Goal: Task Accomplishment & Management: Manage account settings

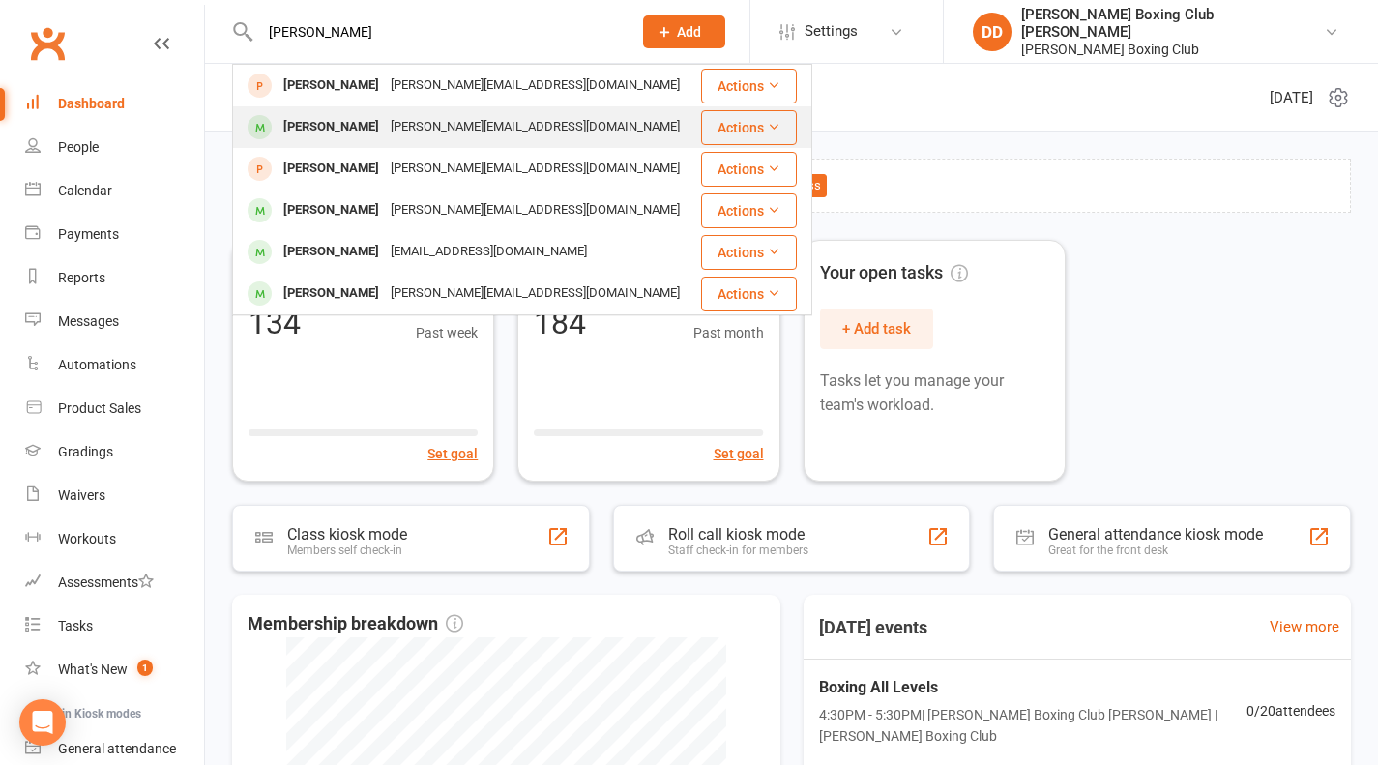
type input "[PERSON_NAME]"
click at [739, 129] on button "Actions" at bounding box center [749, 127] width 96 height 35
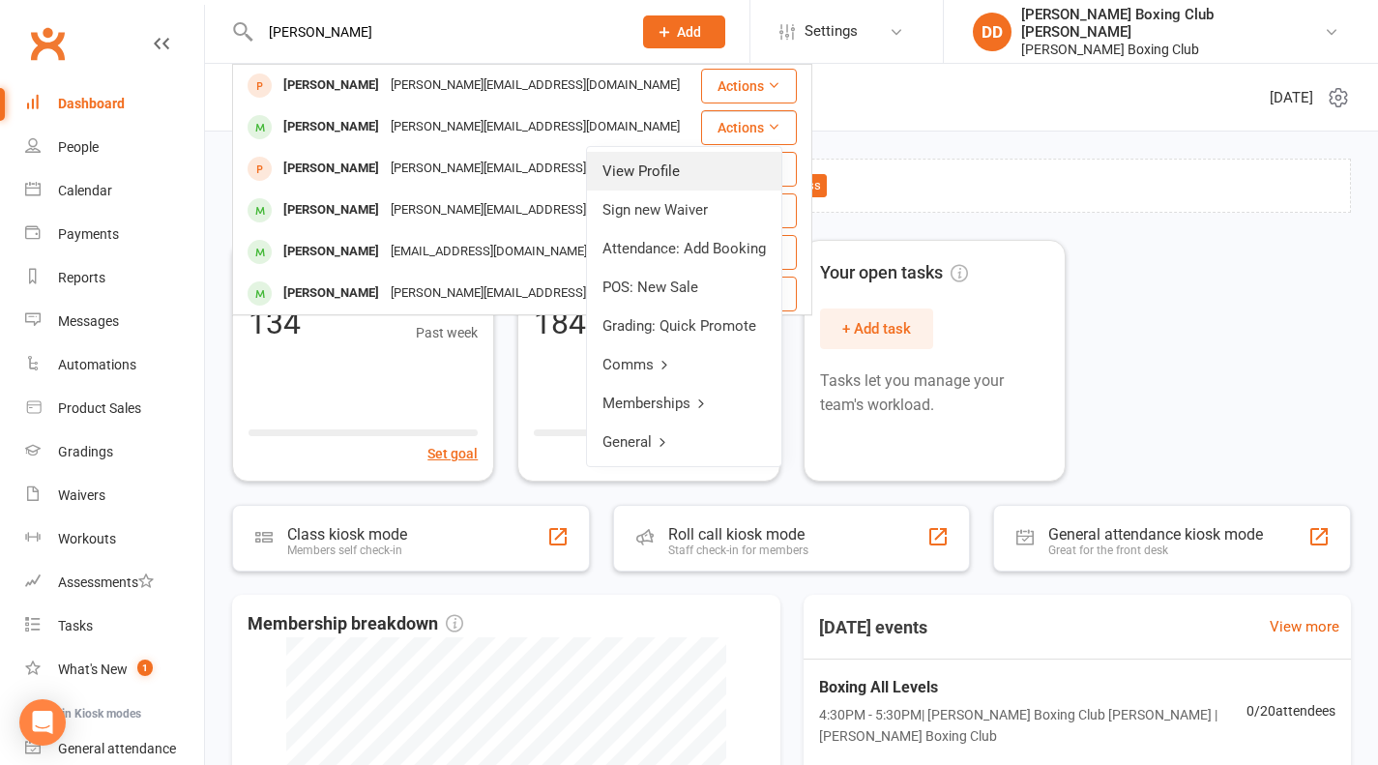
click at [677, 164] on link "View Profile" at bounding box center [684, 171] width 194 height 39
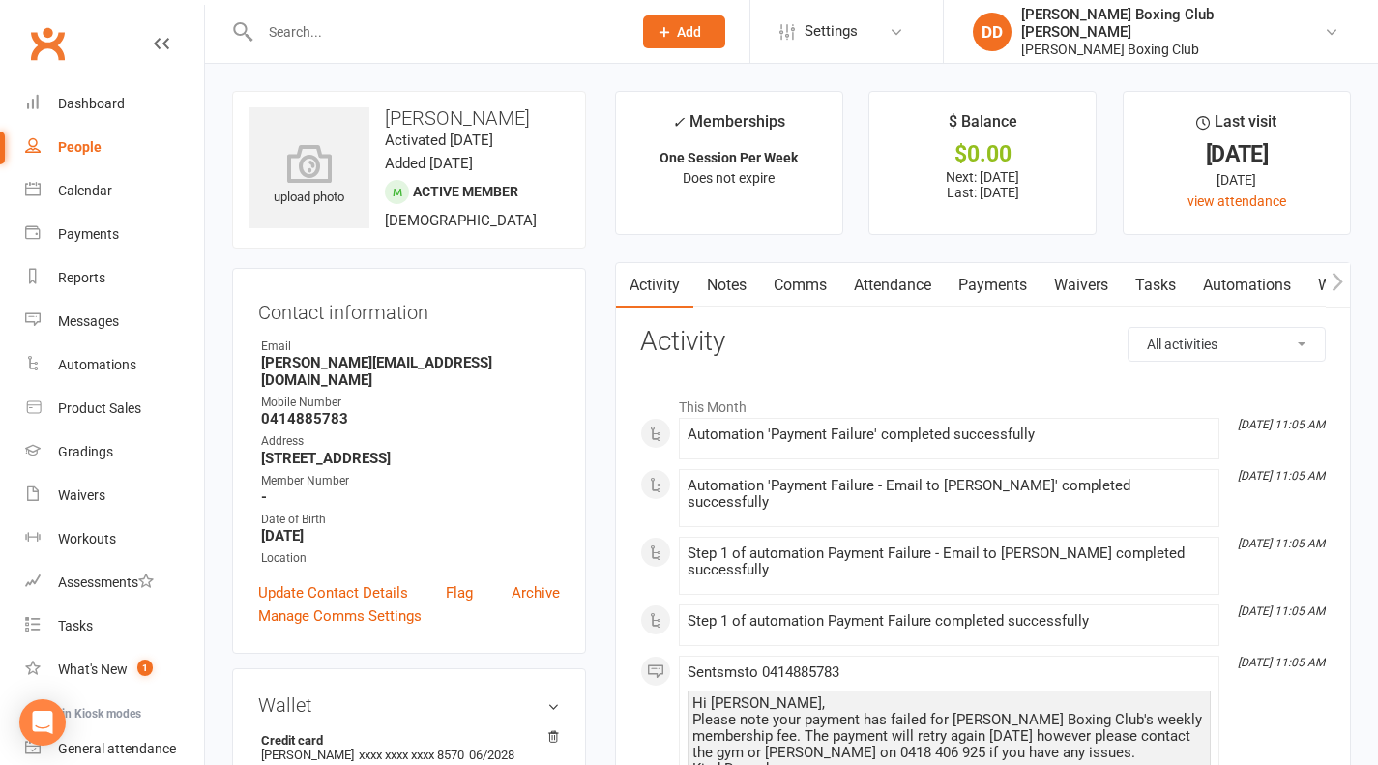
click at [310, 25] on input "text" at bounding box center [436, 31] width 364 height 27
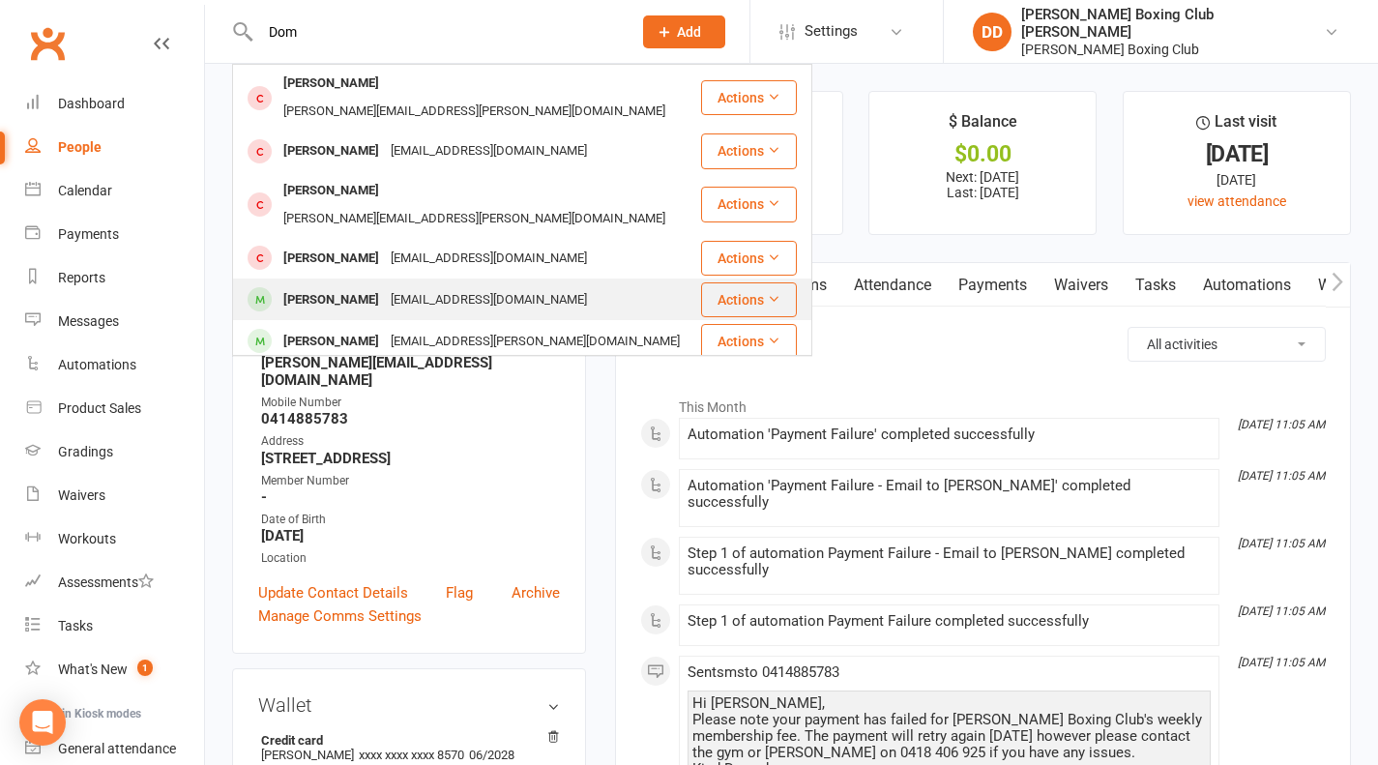
type input "Dom"
click at [707, 282] on button "Actions" at bounding box center [749, 299] width 96 height 35
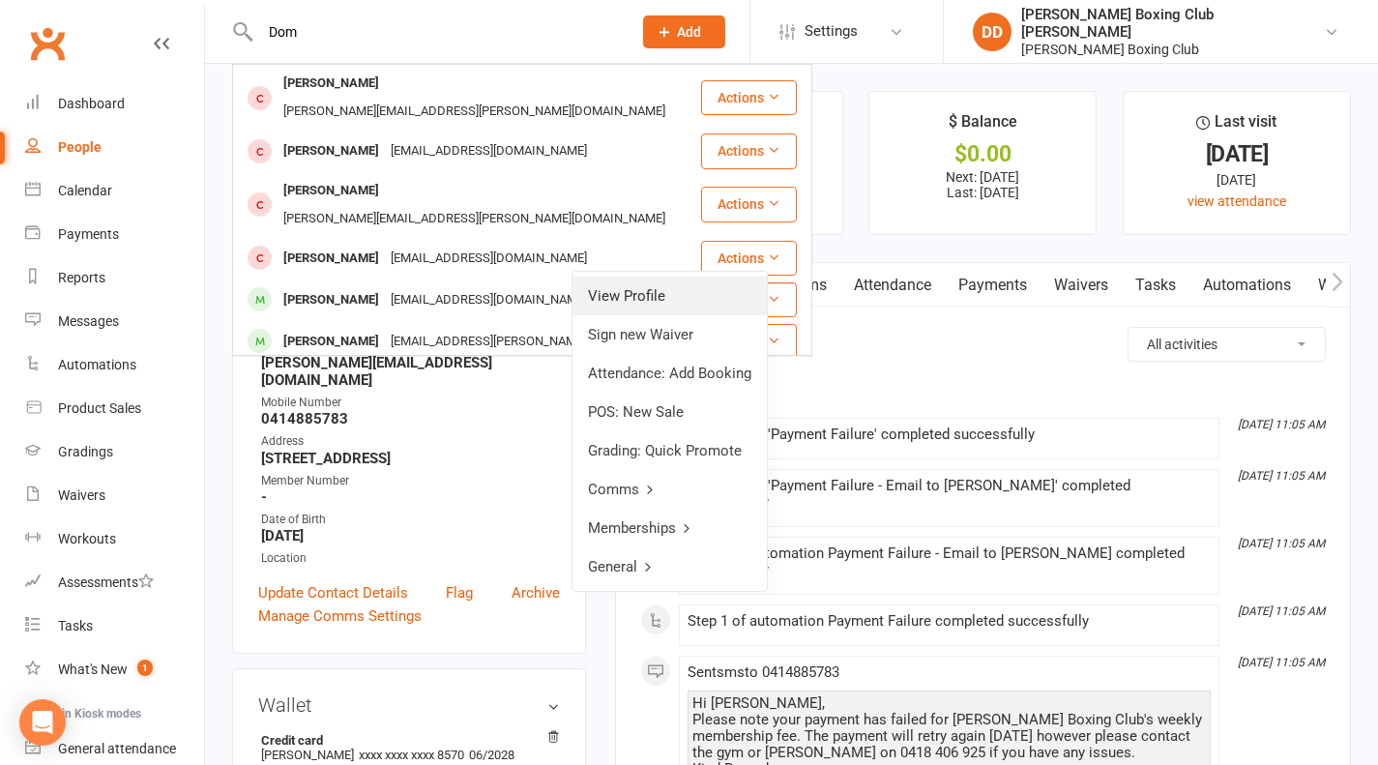
click at [619, 303] on link "View Profile" at bounding box center [670, 296] width 194 height 39
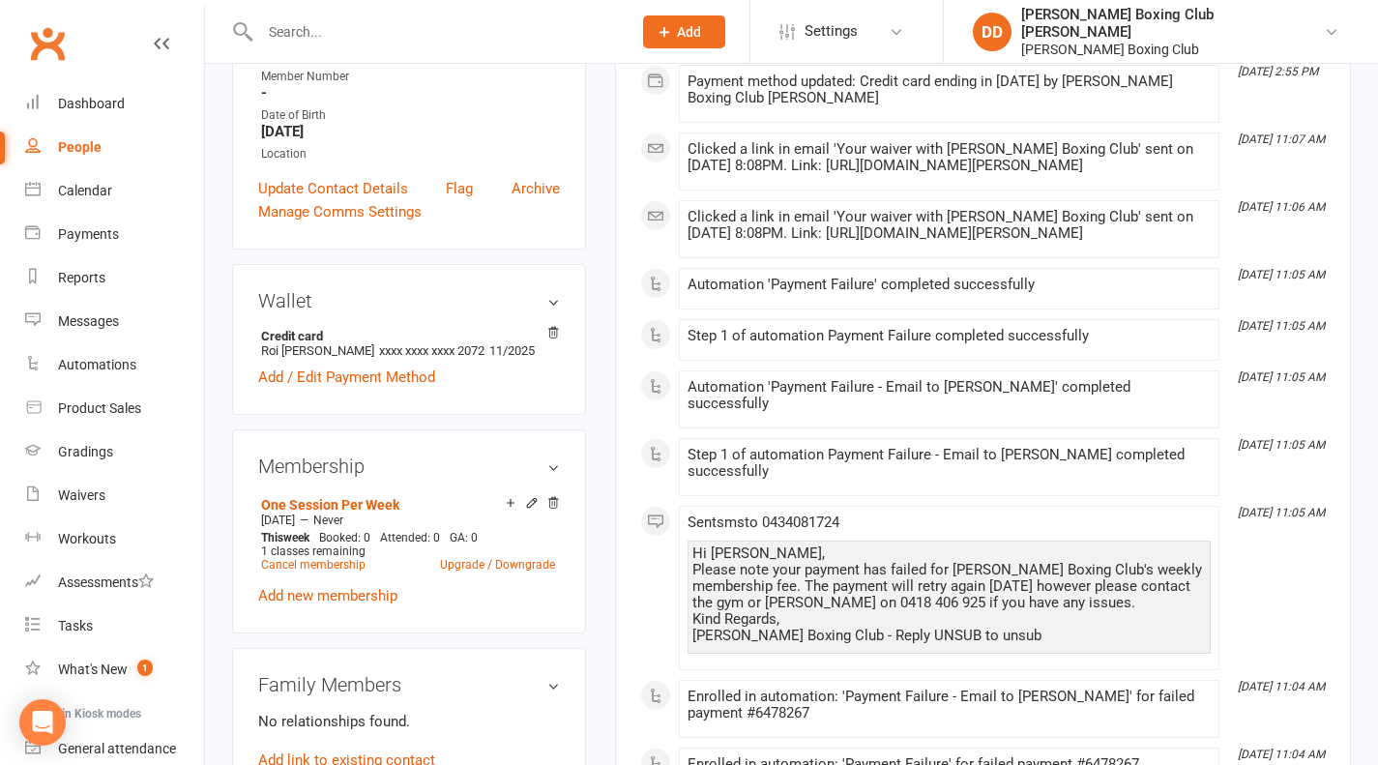
scroll to position [580, 0]
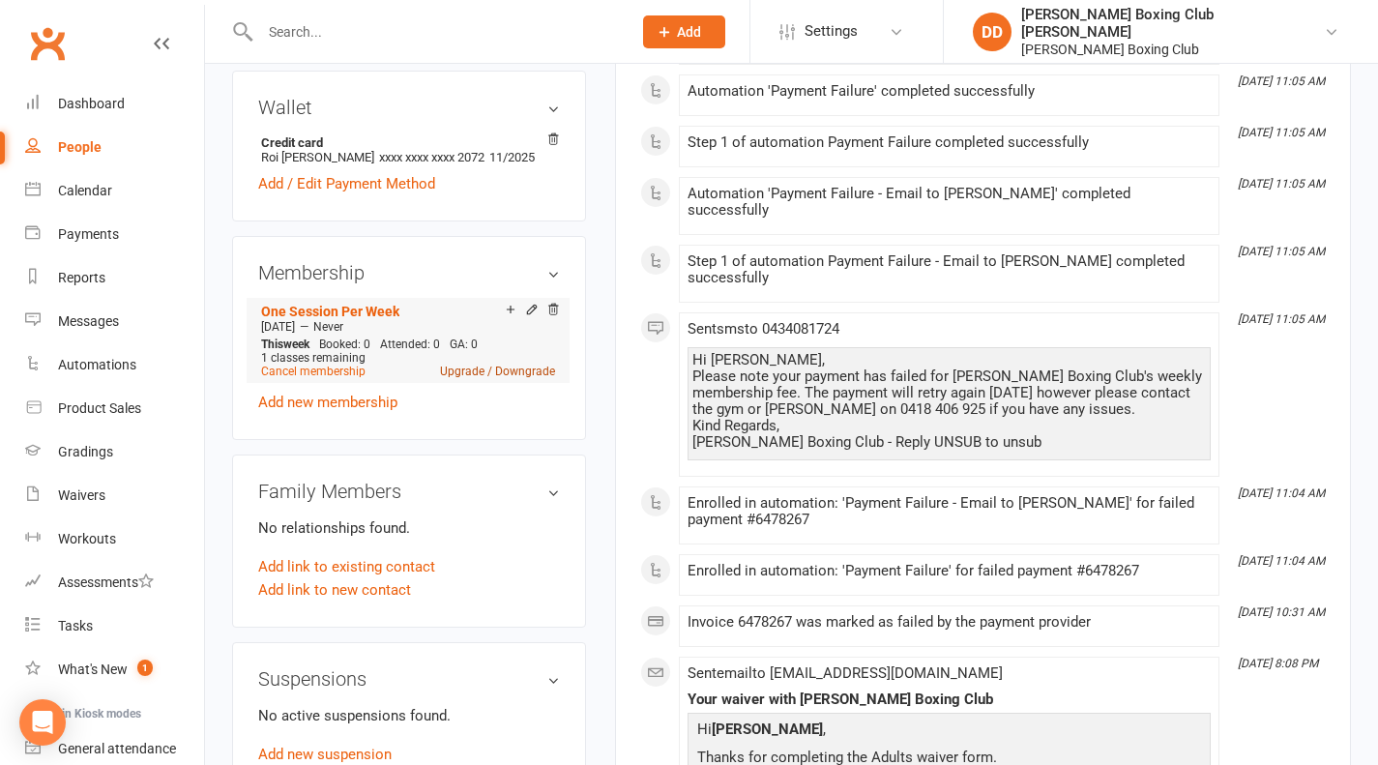
click at [462, 378] on link "Upgrade / Downgrade" at bounding box center [497, 372] width 115 height 14
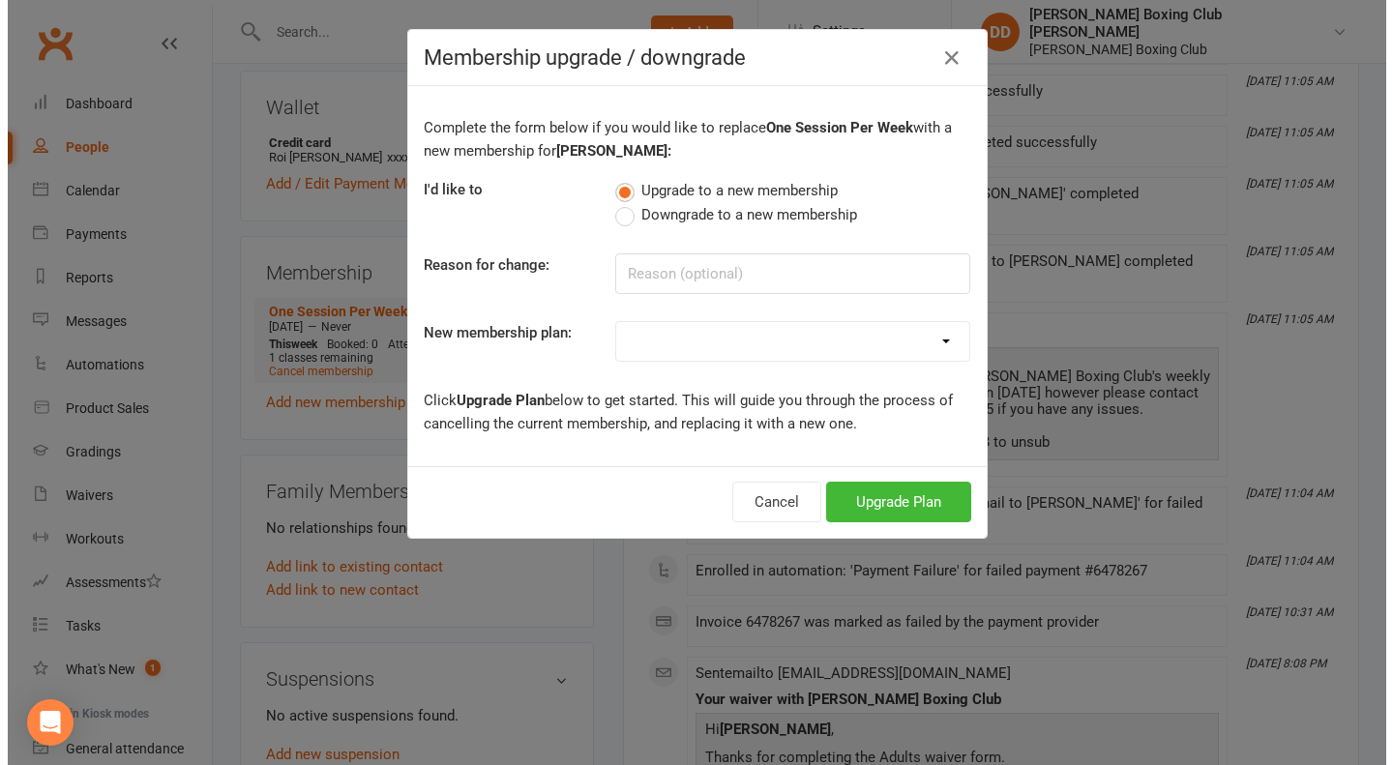
scroll to position [557, 0]
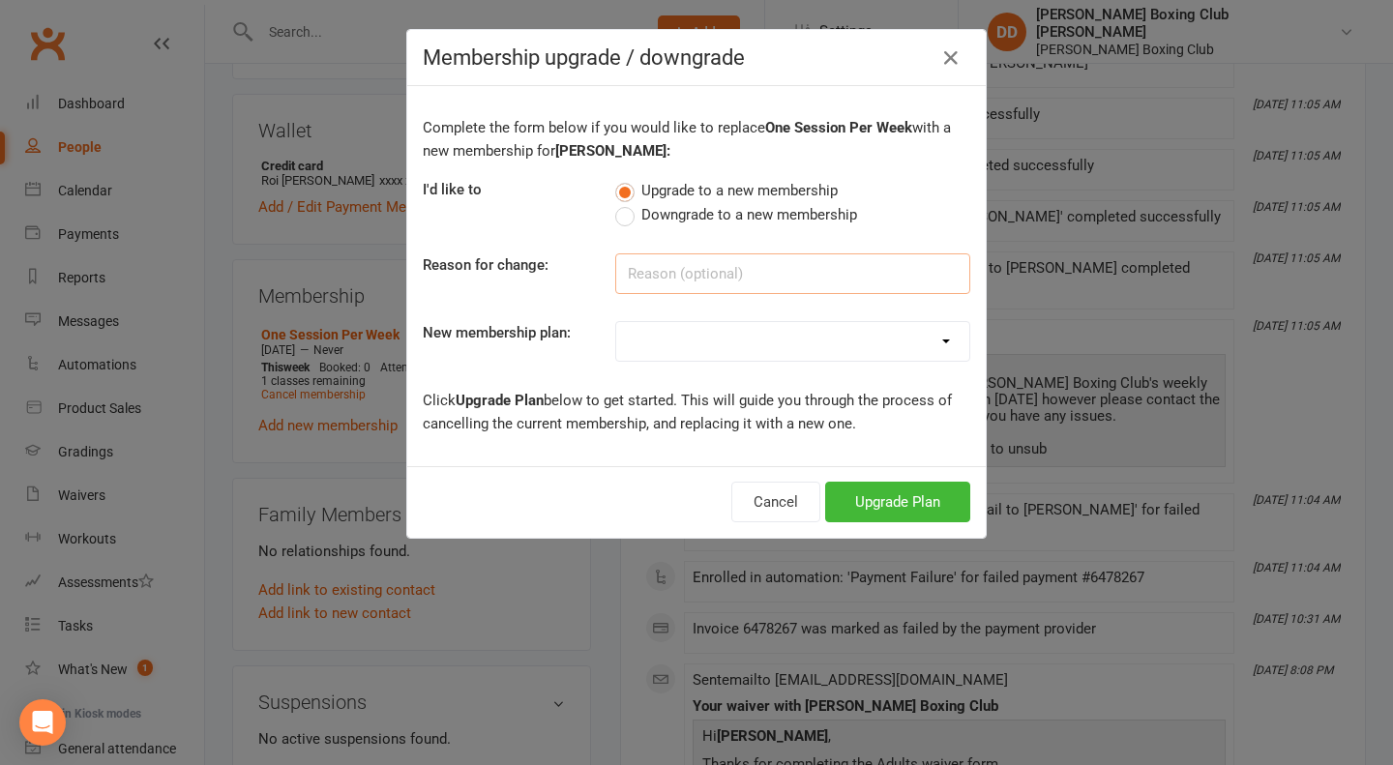
click at [683, 276] on input at bounding box center [792, 273] width 355 height 41
click at [936, 347] on select "One Session Per Week Two Sessions Per Week Unlimited Sessions Per Week Foundati…" at bounding box center [792, 341] width 353 height 39
select select "1"
click at [616, 322] on select "One Session Per Week Two Sessions Per Week Unlimited Sessions Per Week Foundati…" at bounding box center [792, 341] width 353 height 39
click at [864, 501] on button "Upgrade Plan" at bounding box center [897, 502] width 145 height 41
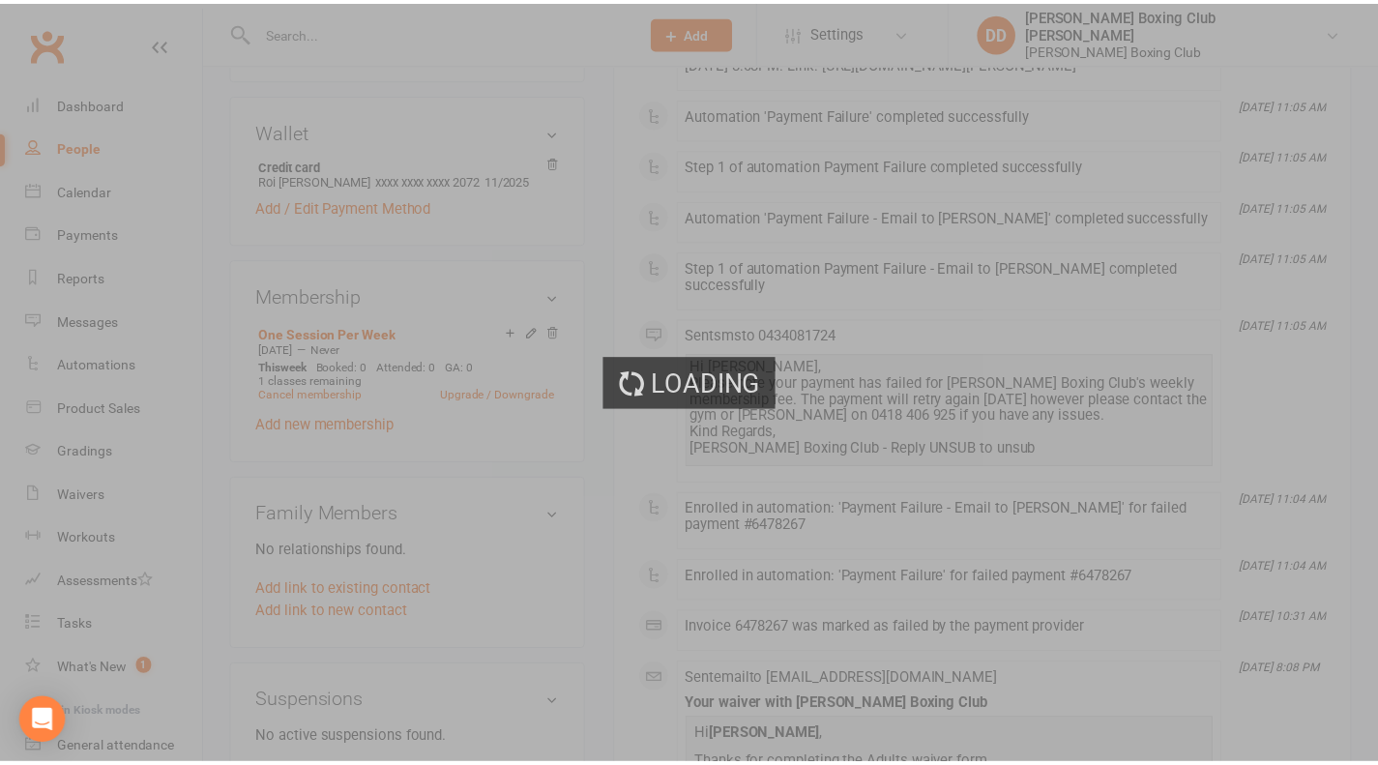
scroll to position [580, 0]
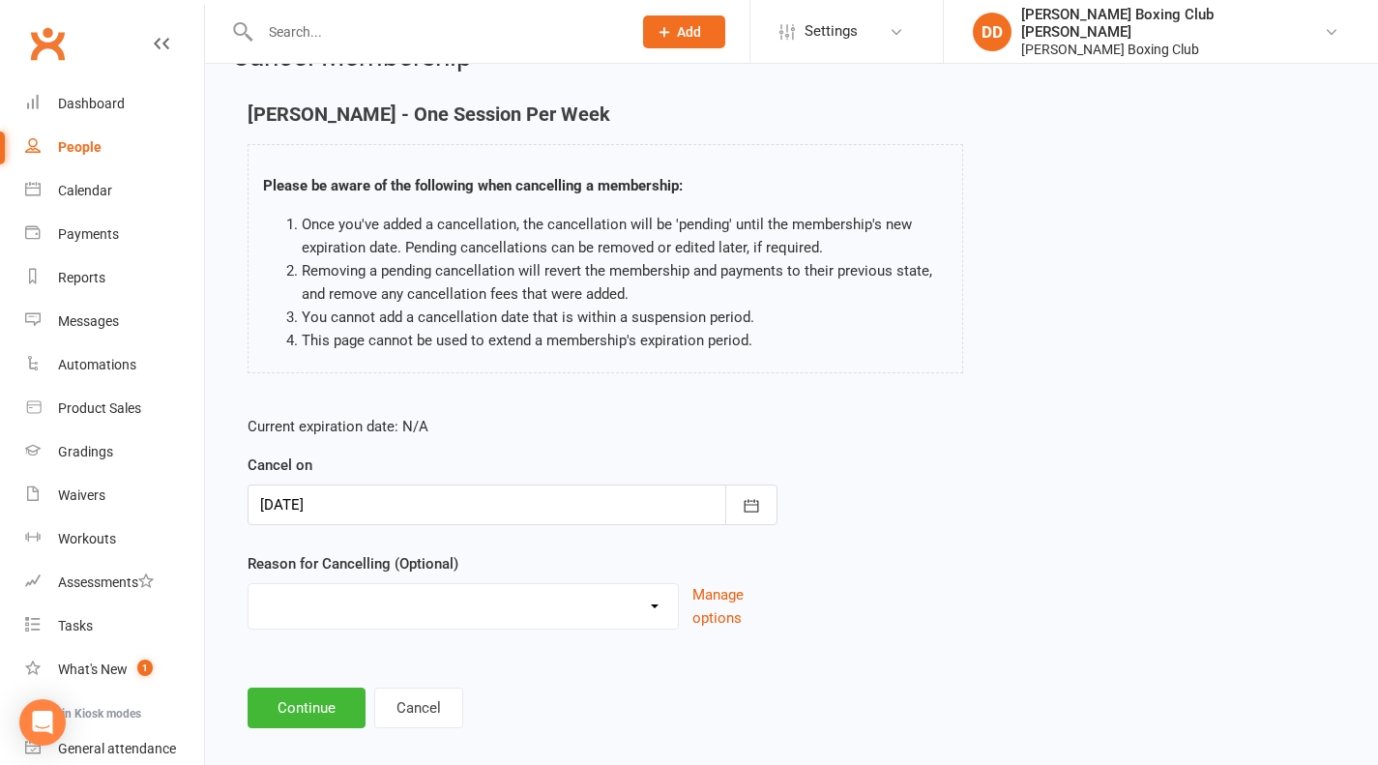
scroll to position [71, 0]
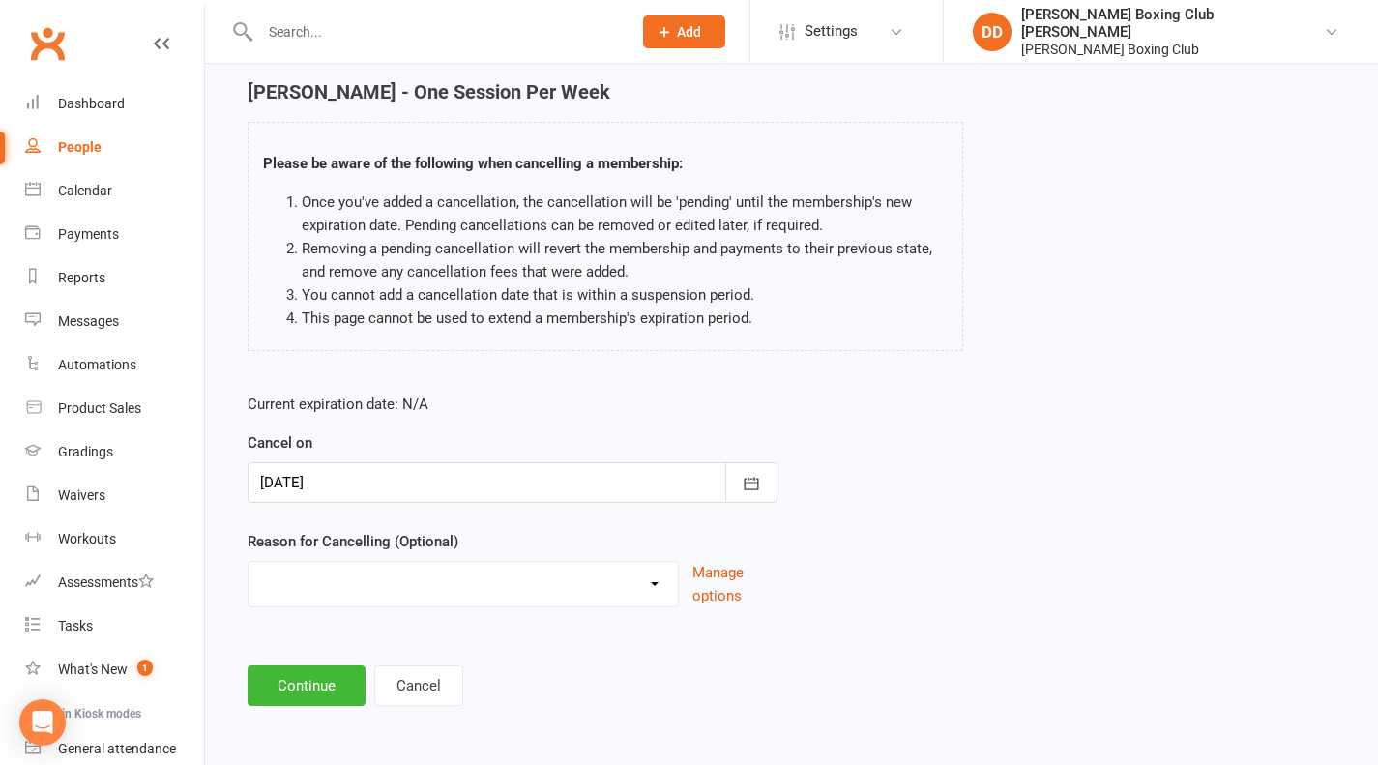
click at [651, 584] on select "Holiday Injury Other reason" at bounding box center [463, 581] width 429 height 39
select select "2"
click at [249, 562] on select "Holiday Injury Other reason" at bounding box center [463, 581] width 429 height 39
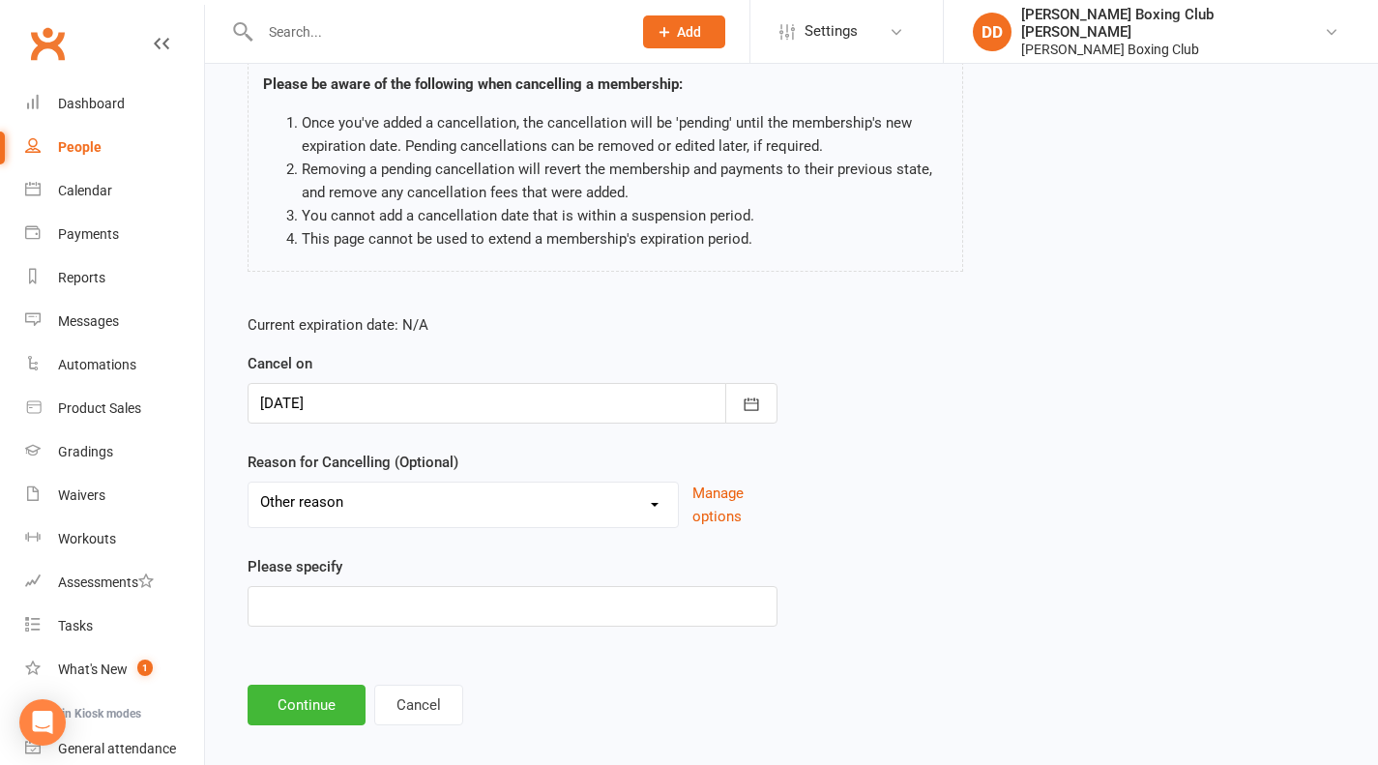
scroll to position [169, 0]
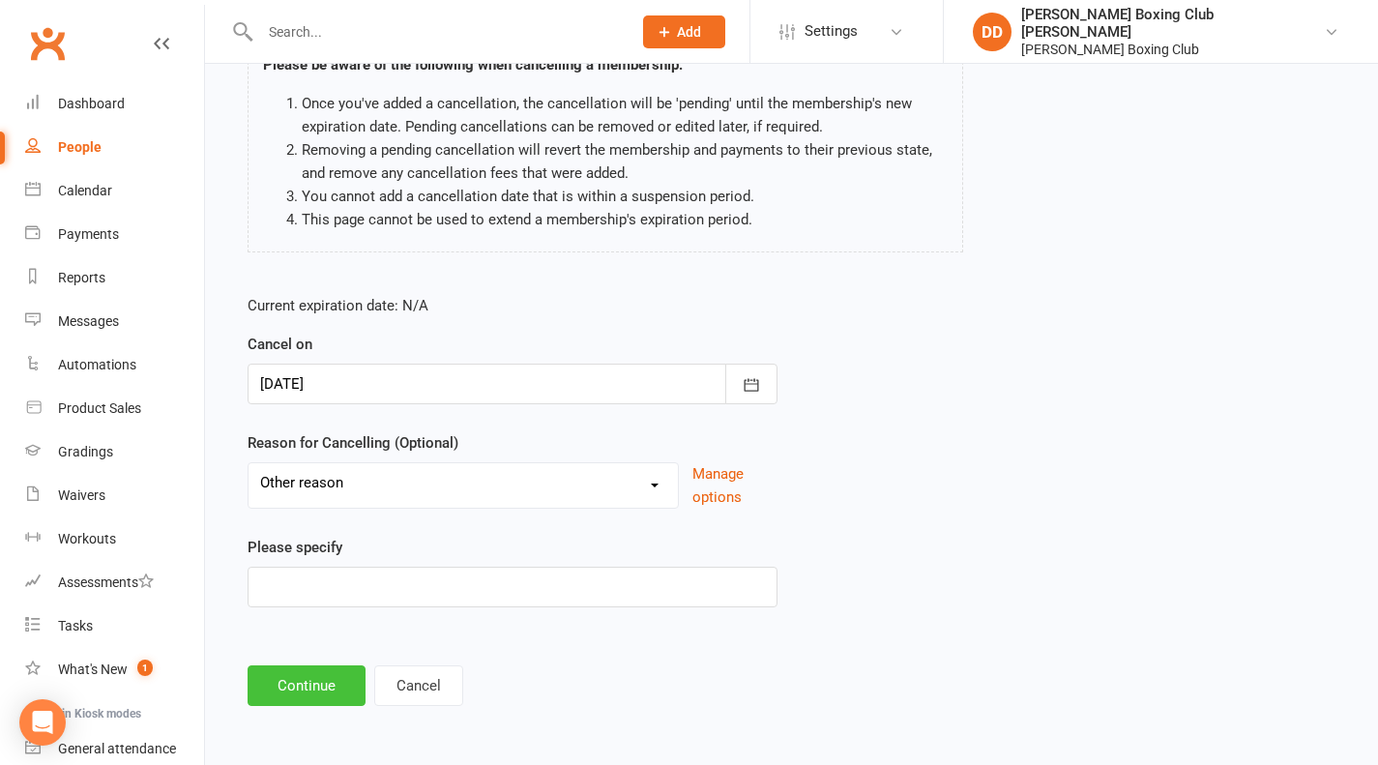
click at [314, 681] on button "Continue" at bounding box center [307, 685] width 118 height 41
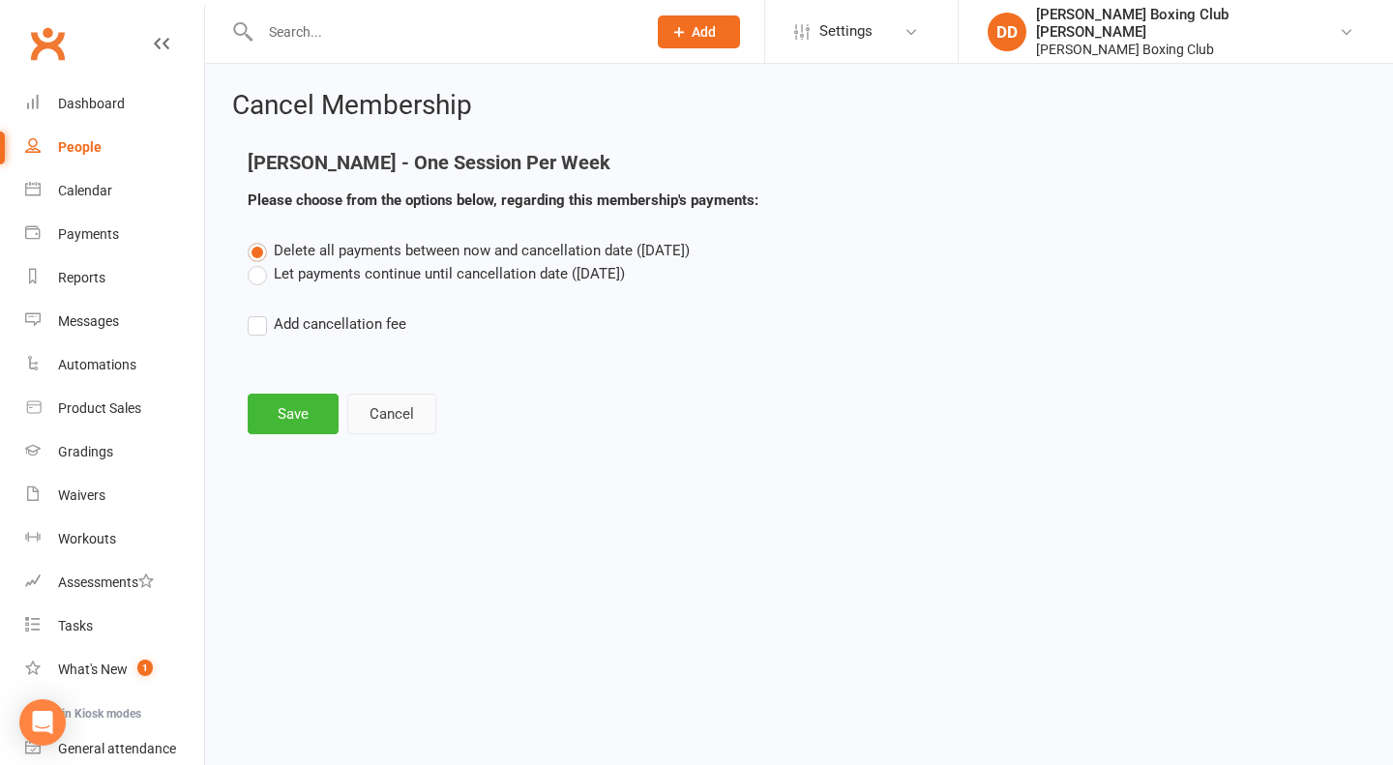
click at [383, 417] on button "Cancel" at bounding box center [391, 414] width 89 height 41
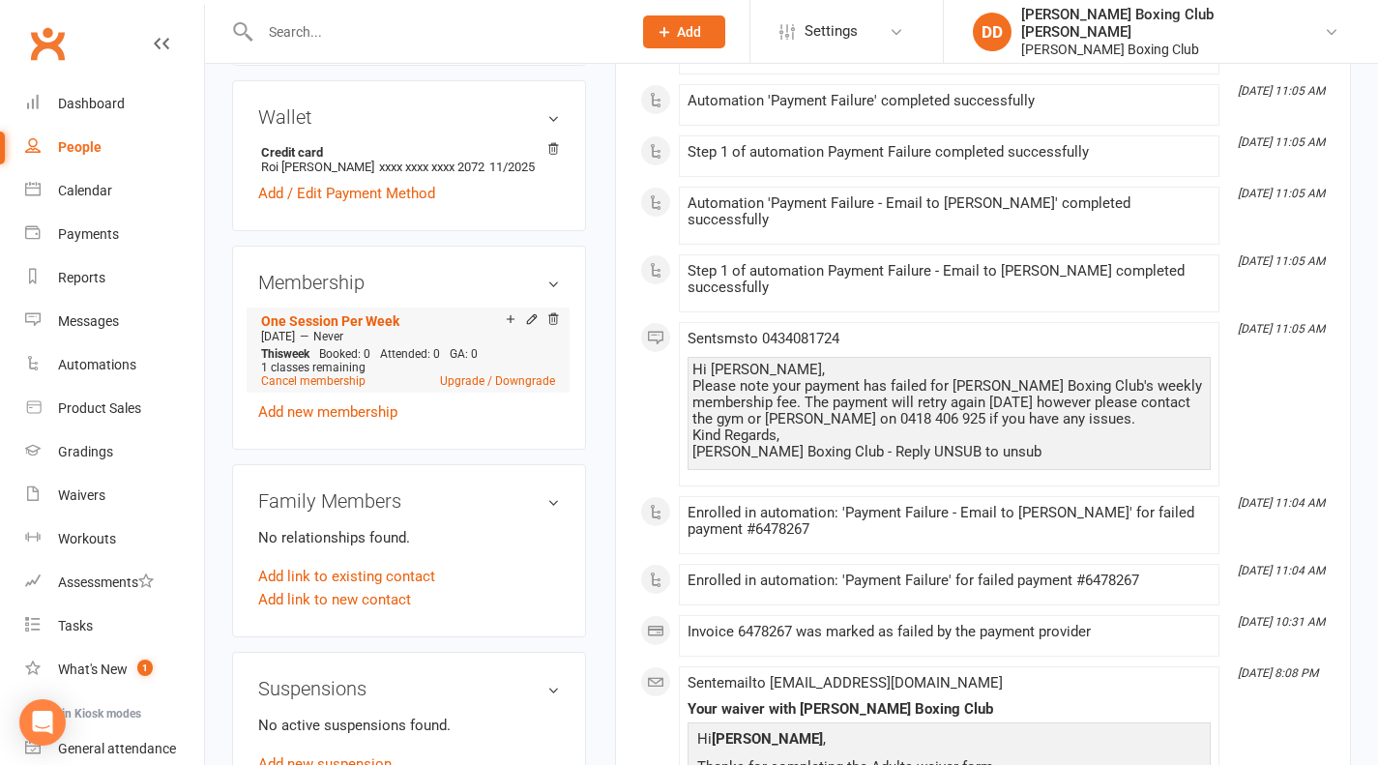
scroll to position [580, 0]
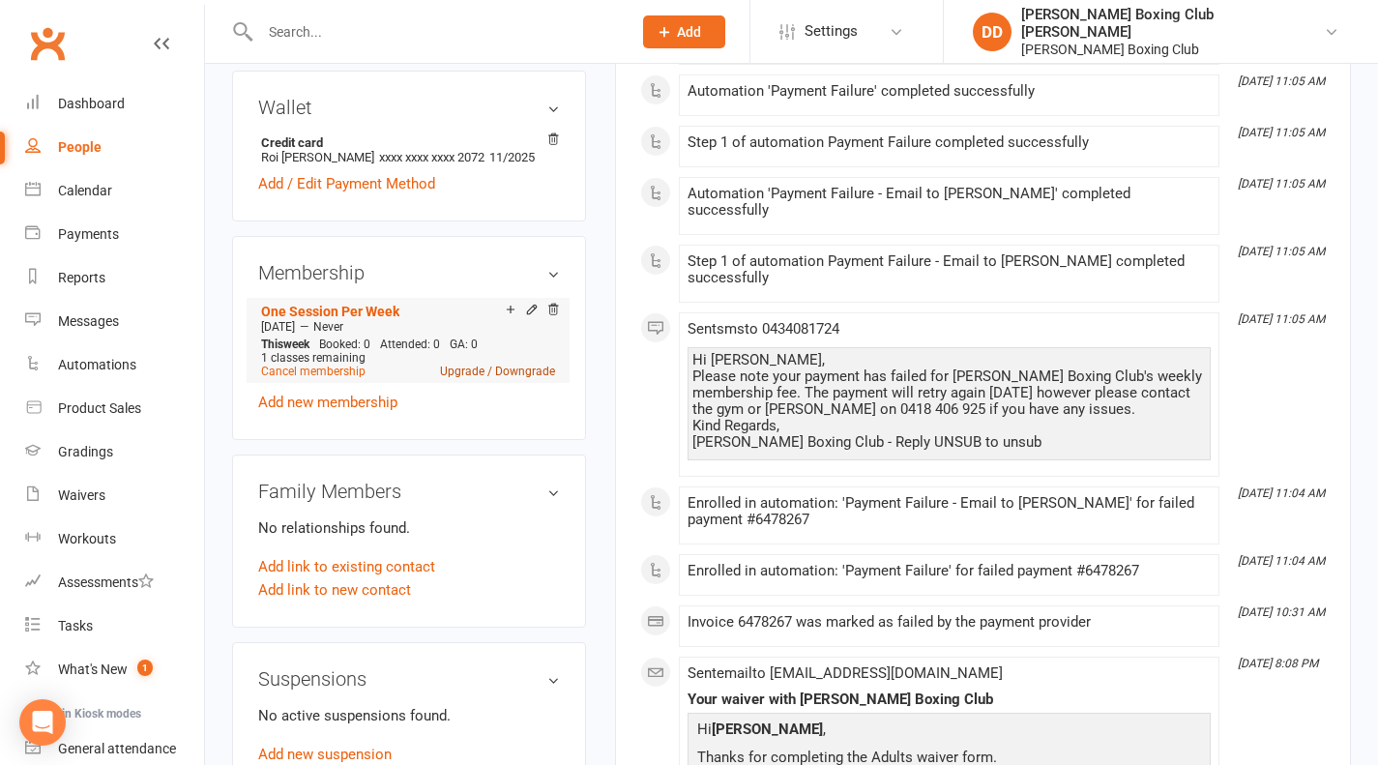
click at [462, 378] on link "Upgrade / Downgrade" at bounding box center [497, 372] width 115 height 14
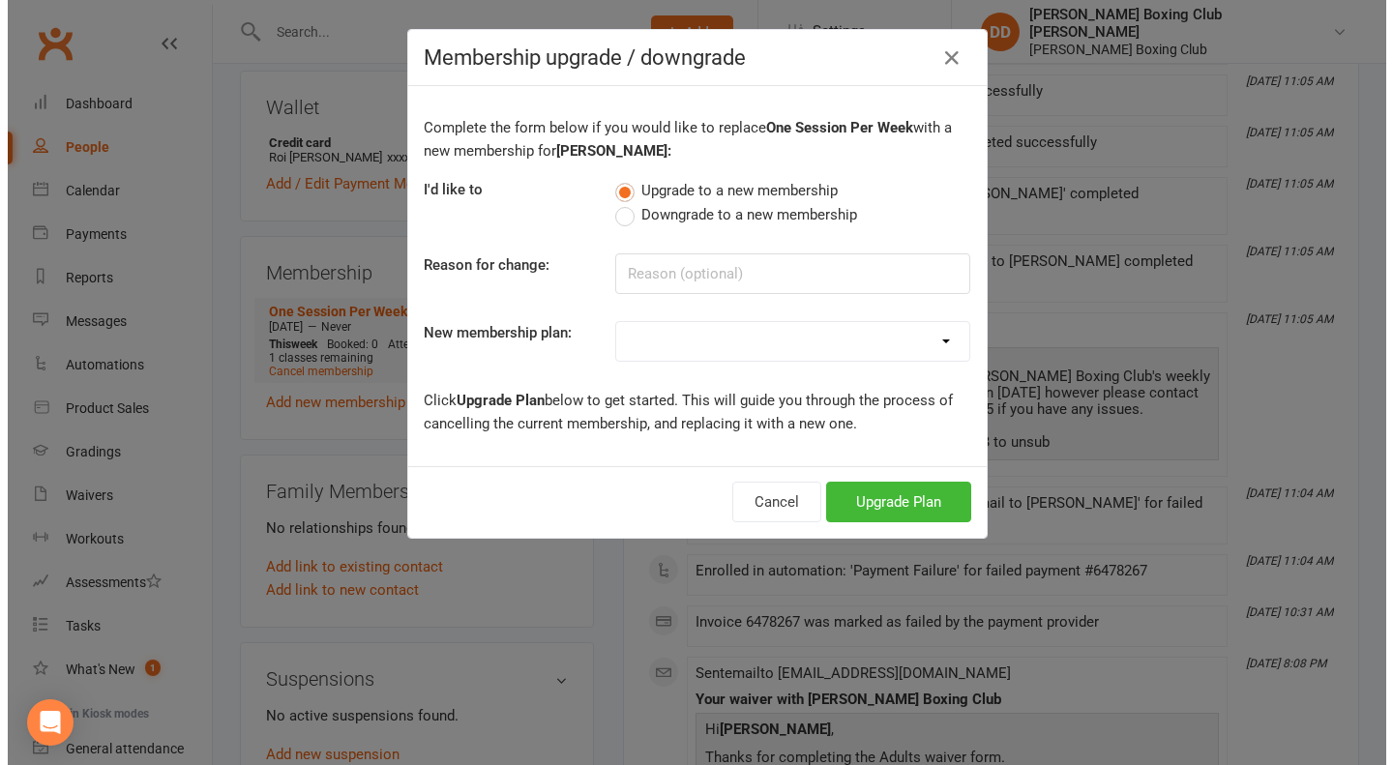
scroll to position [557, 0]
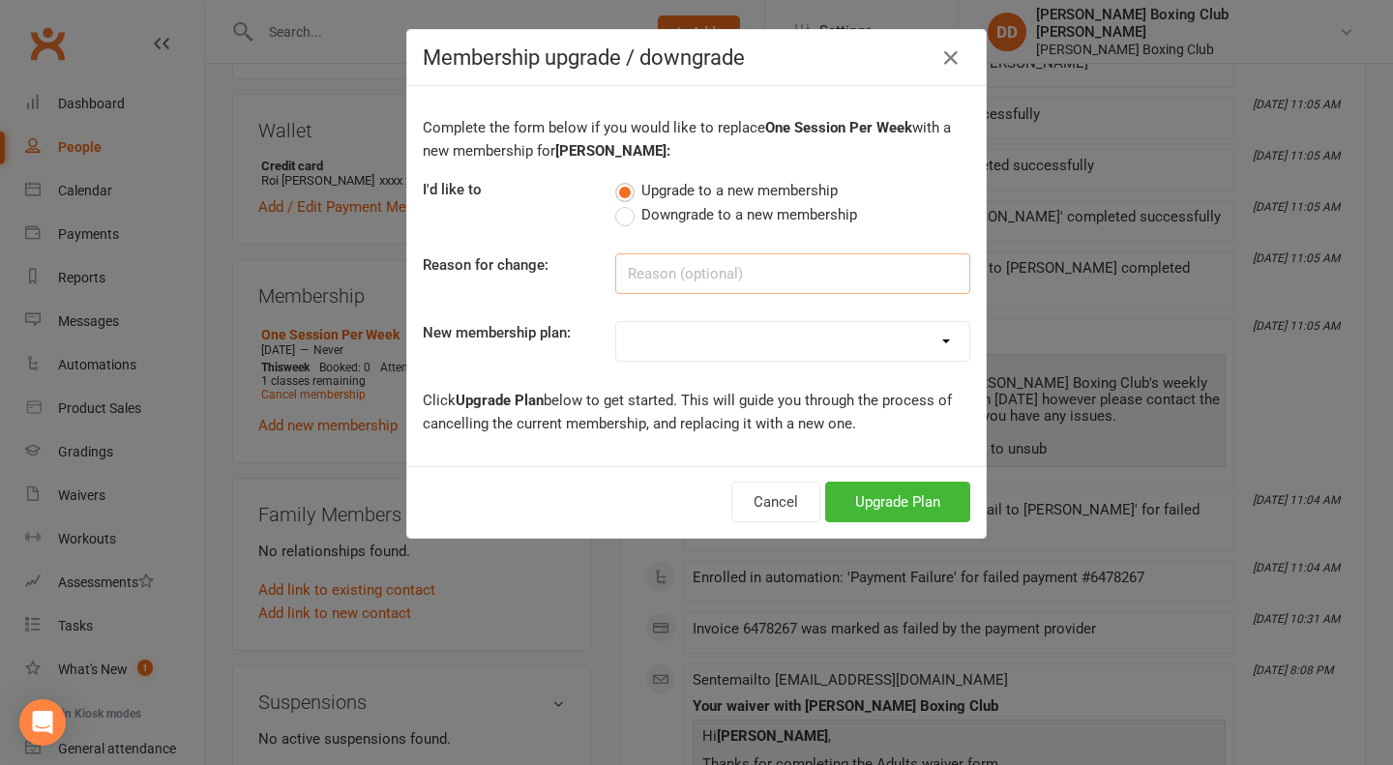
click at [722, 282] on input at bounding box center [792, 273] width 355 height 41
click at [926, 346] on select "One Session Per Week Two Sessions Per Week Unlimited Sessions Per Week Foundati…" at bounding box center [792, 341] width 353 height 39
select select "1"
click at [616, 322] on select "One Session Per Week Two Sessions Per Week Unlimited Sessions Per Week Foundati…" at bounding box center [792, 341] width 353 height 39
click at [864, 497] on button "Upgrade Plan" at bounding box center [897, 502] width 145 height 41
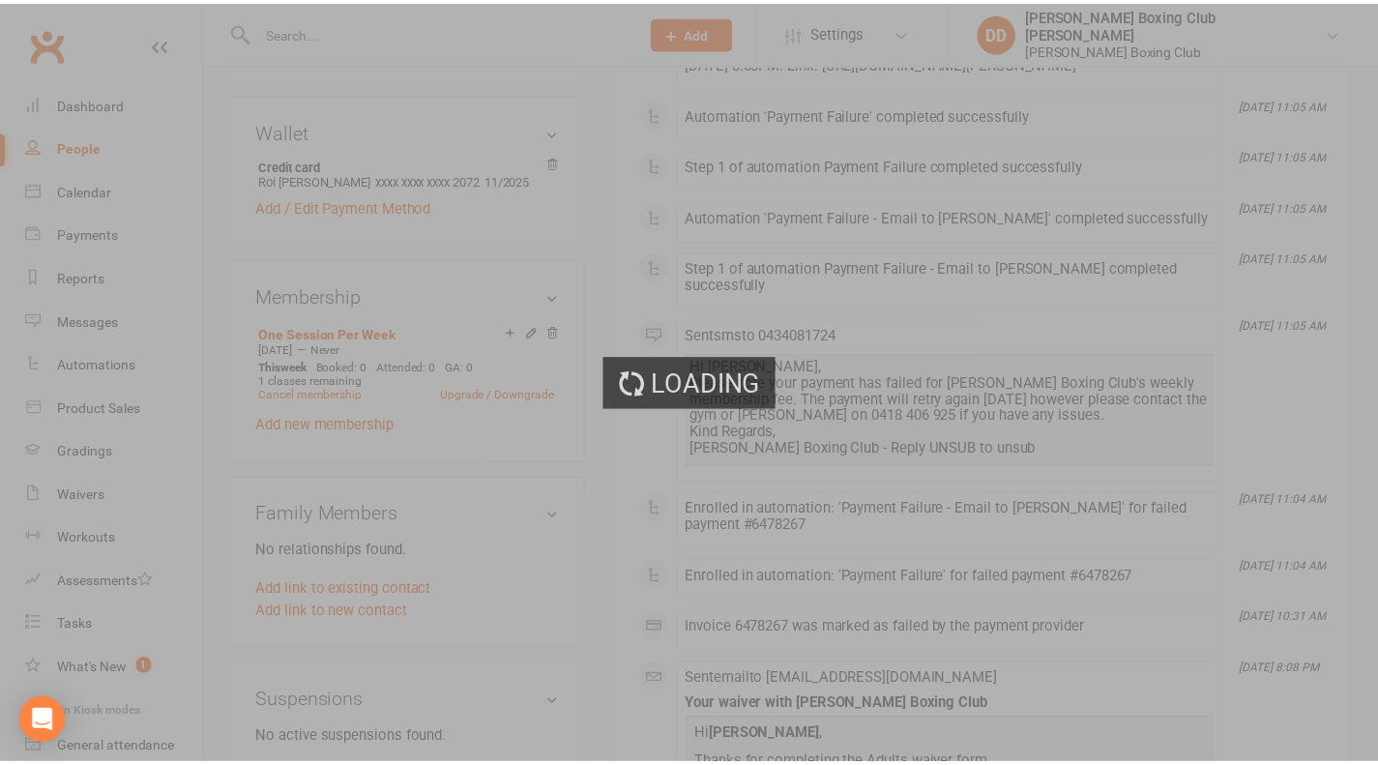
scroll to position [580, 0]
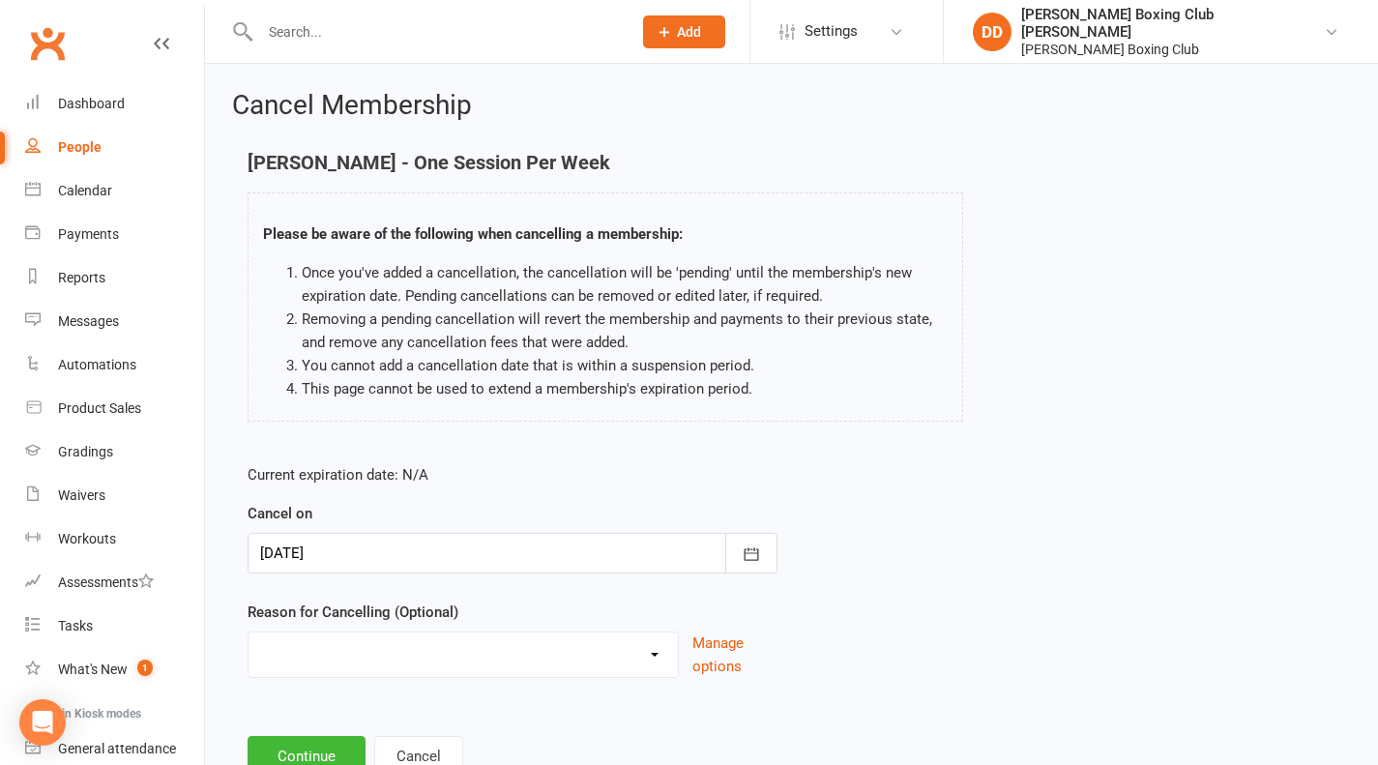
scroll to position [71, 0]
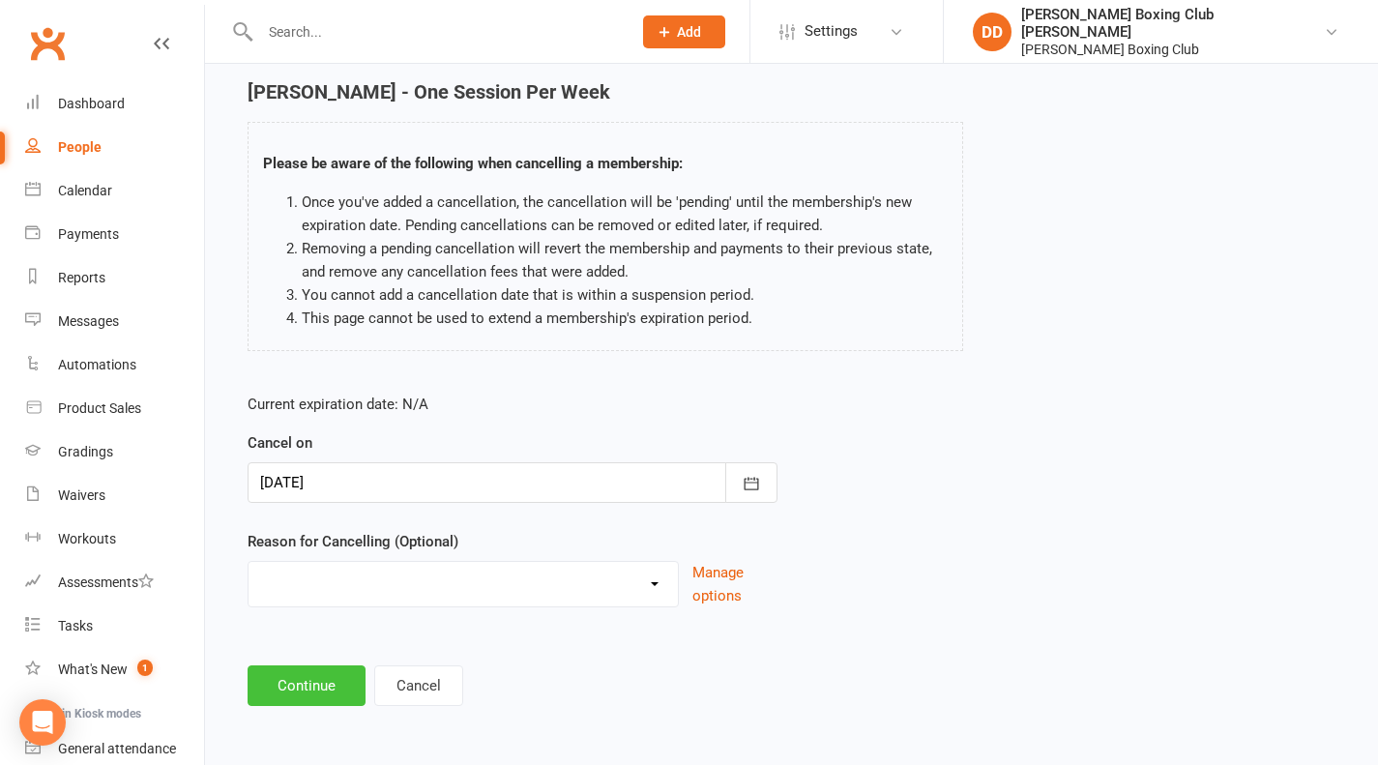
click at [320, 680] on button "Continue" at bounding box center [307, 685] width 118 height 41
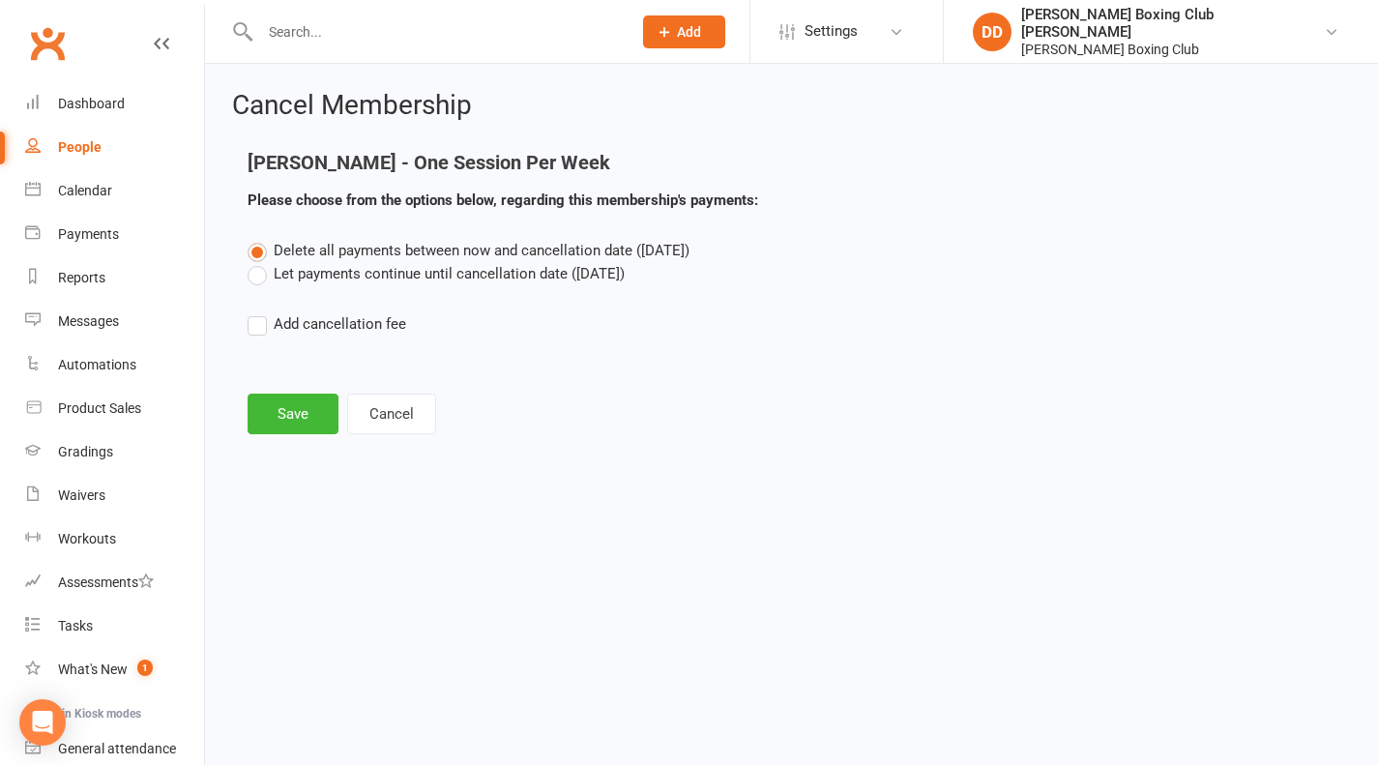
scroll to position [0, 0]
click at [308, 414] on button "Save" at bounding box center [293, 414] width 91 height 41
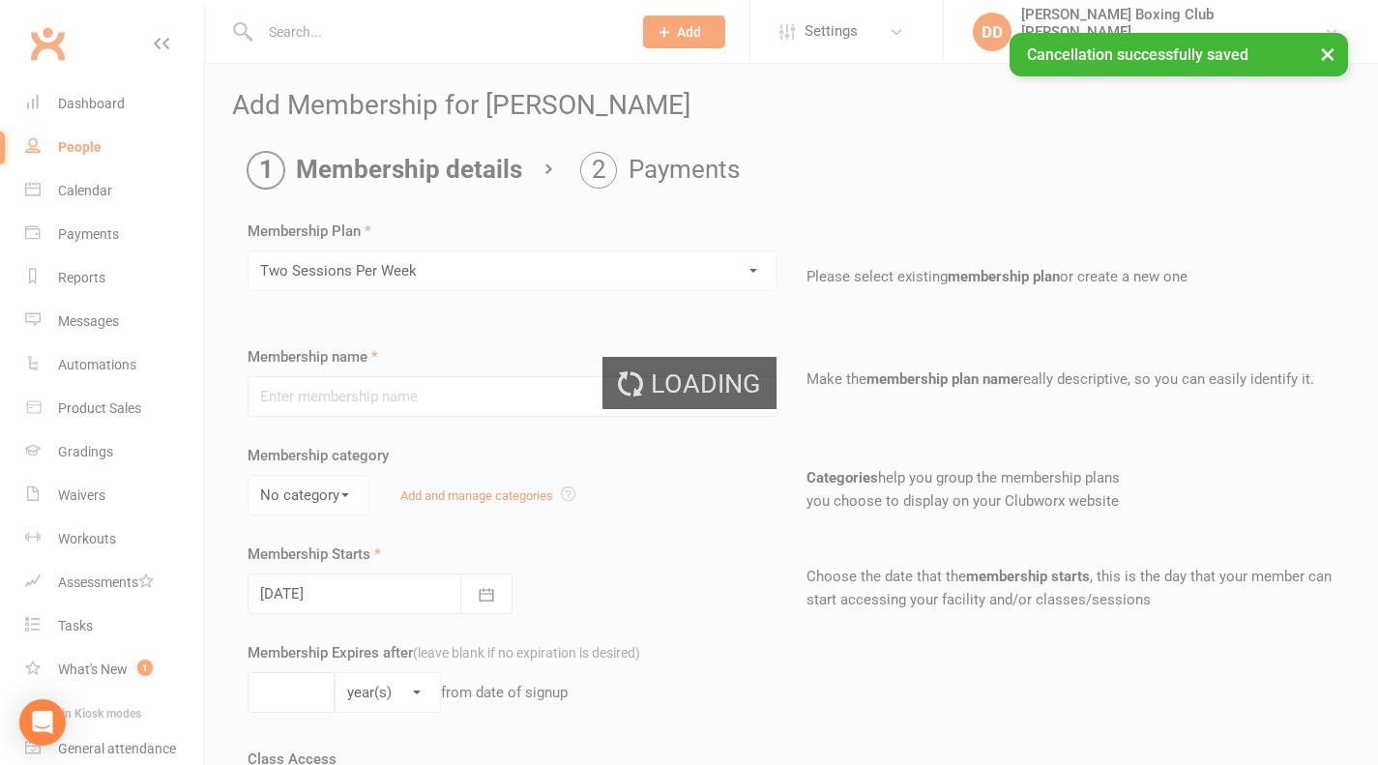
type input "Two Sessions Per Week"
type input "0"
type input "2"
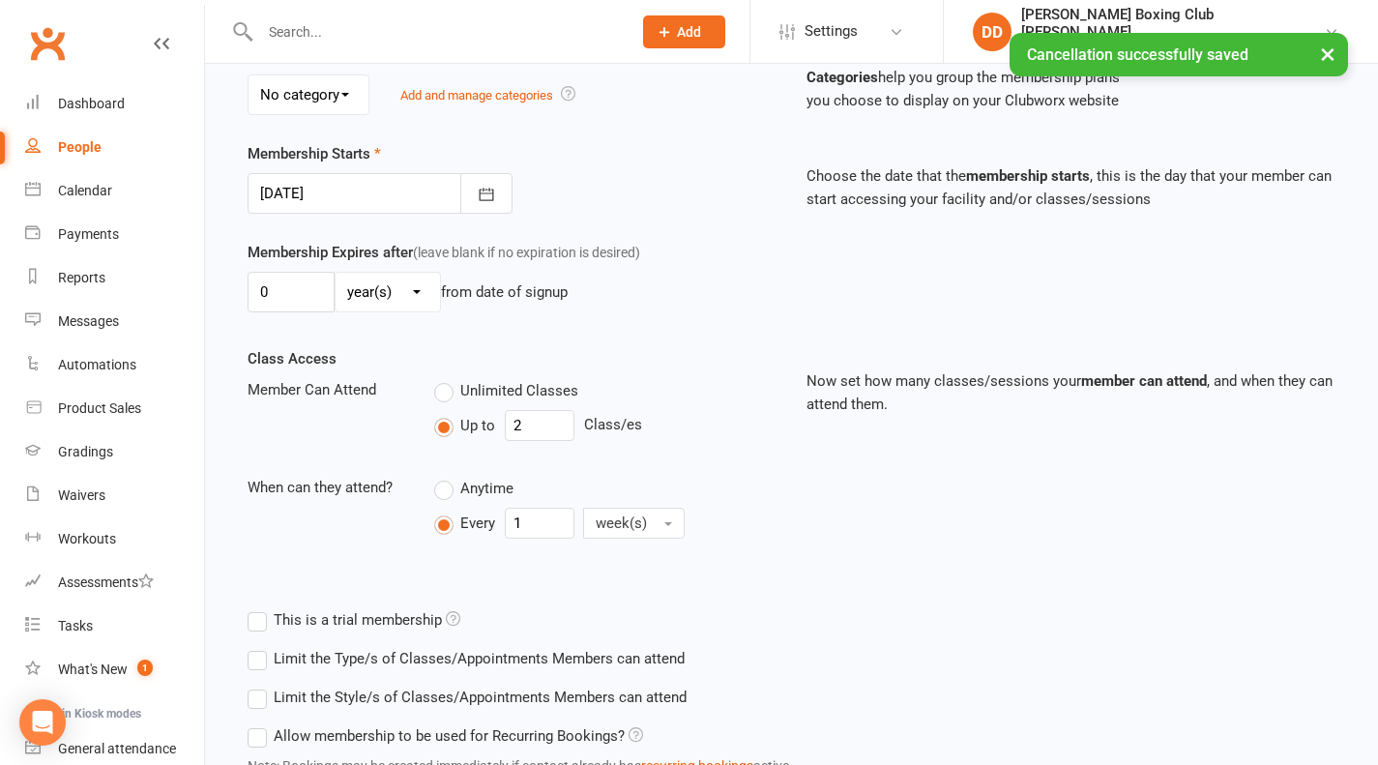
scroll to position [580, 0]
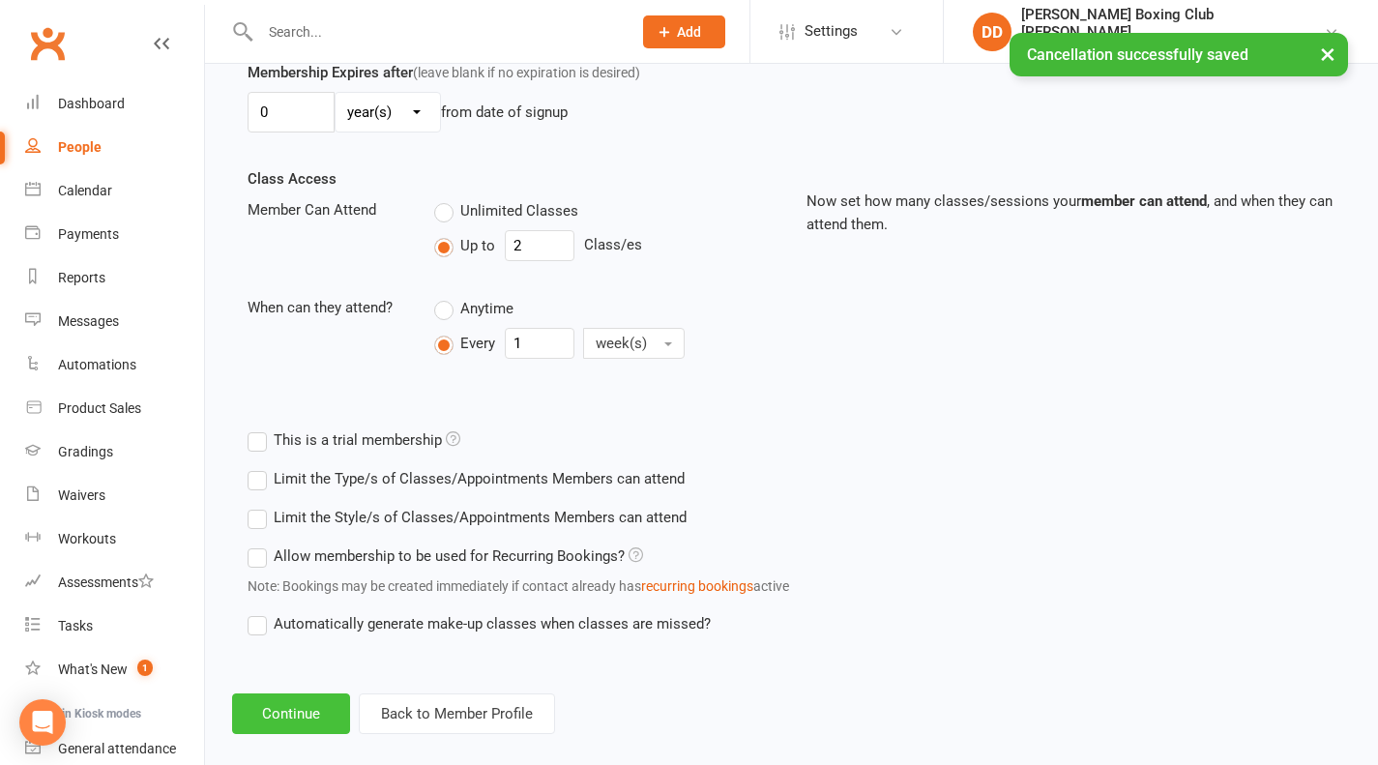
click at [308, 709] on button "Continue" at bounding box center [291, 713] width 118 height 41
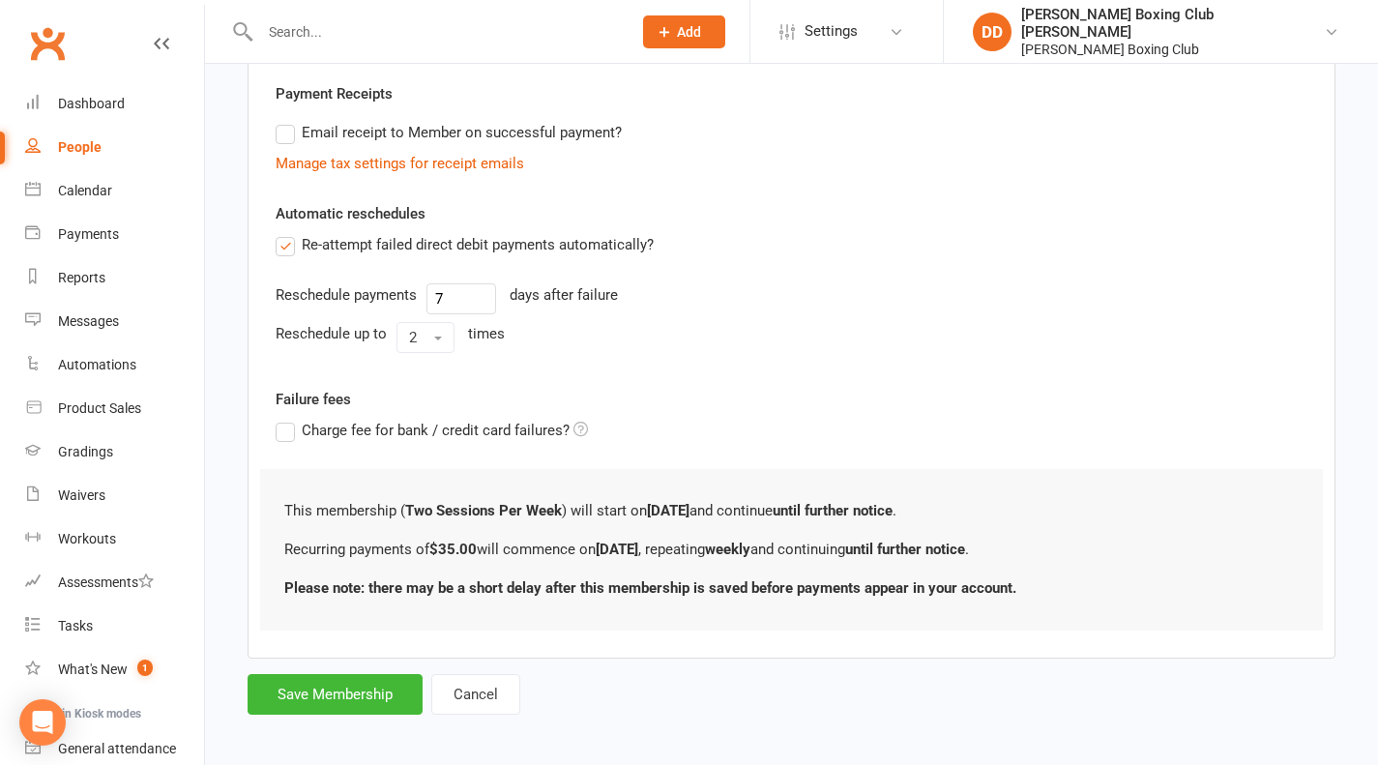
scroll to position [564, 0]
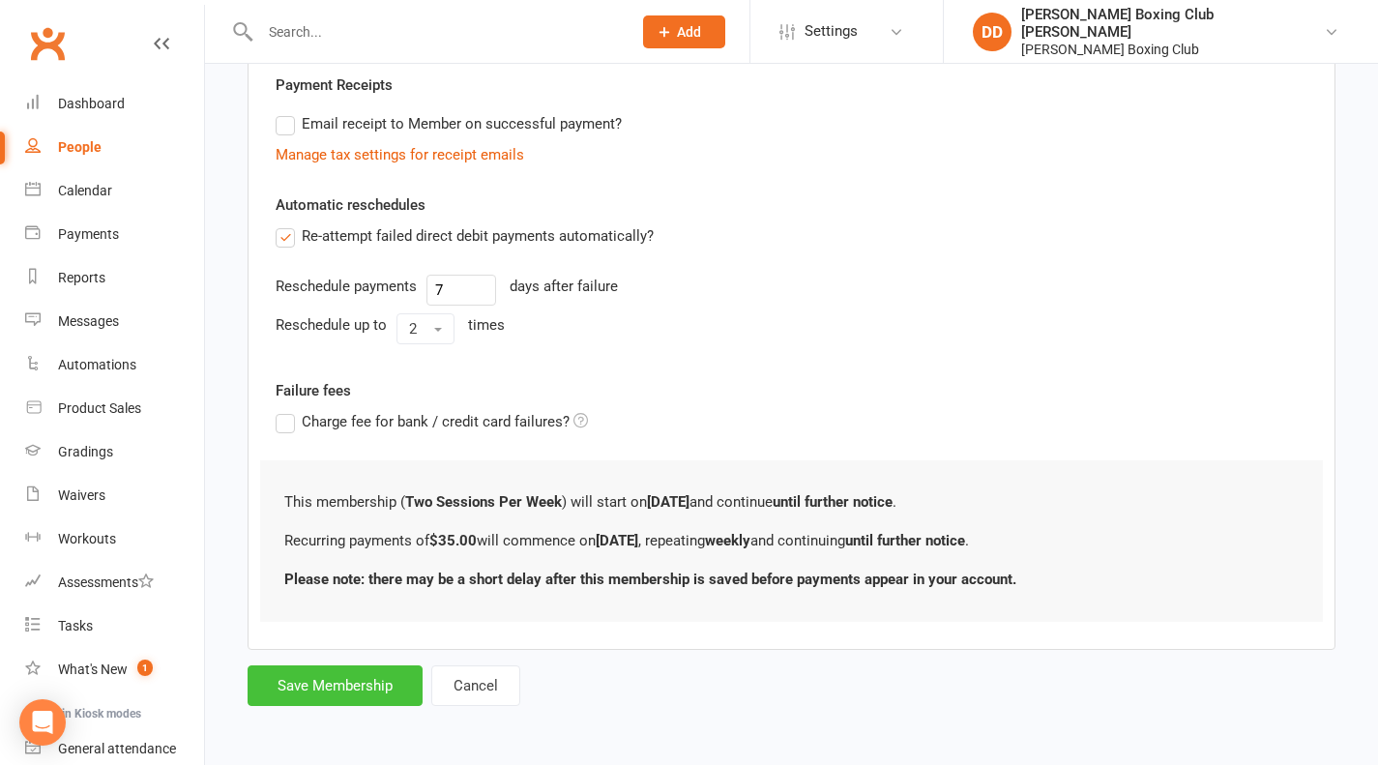
click at [346, 683] on button "Save Membership" at bounding box center [335, 685] width 175 height 41
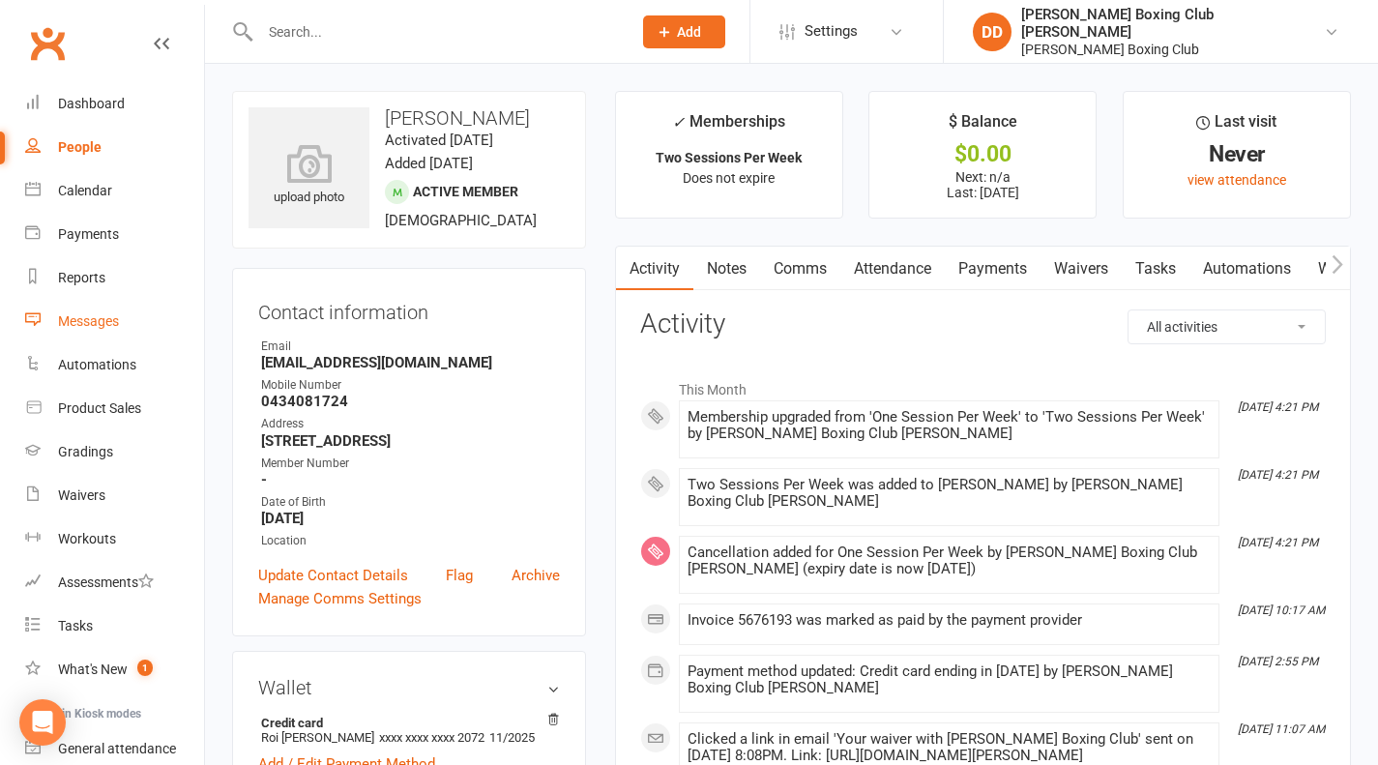
click at [98, 317] on div "Messages" at bounding box center [88, 320] width 61 height 15
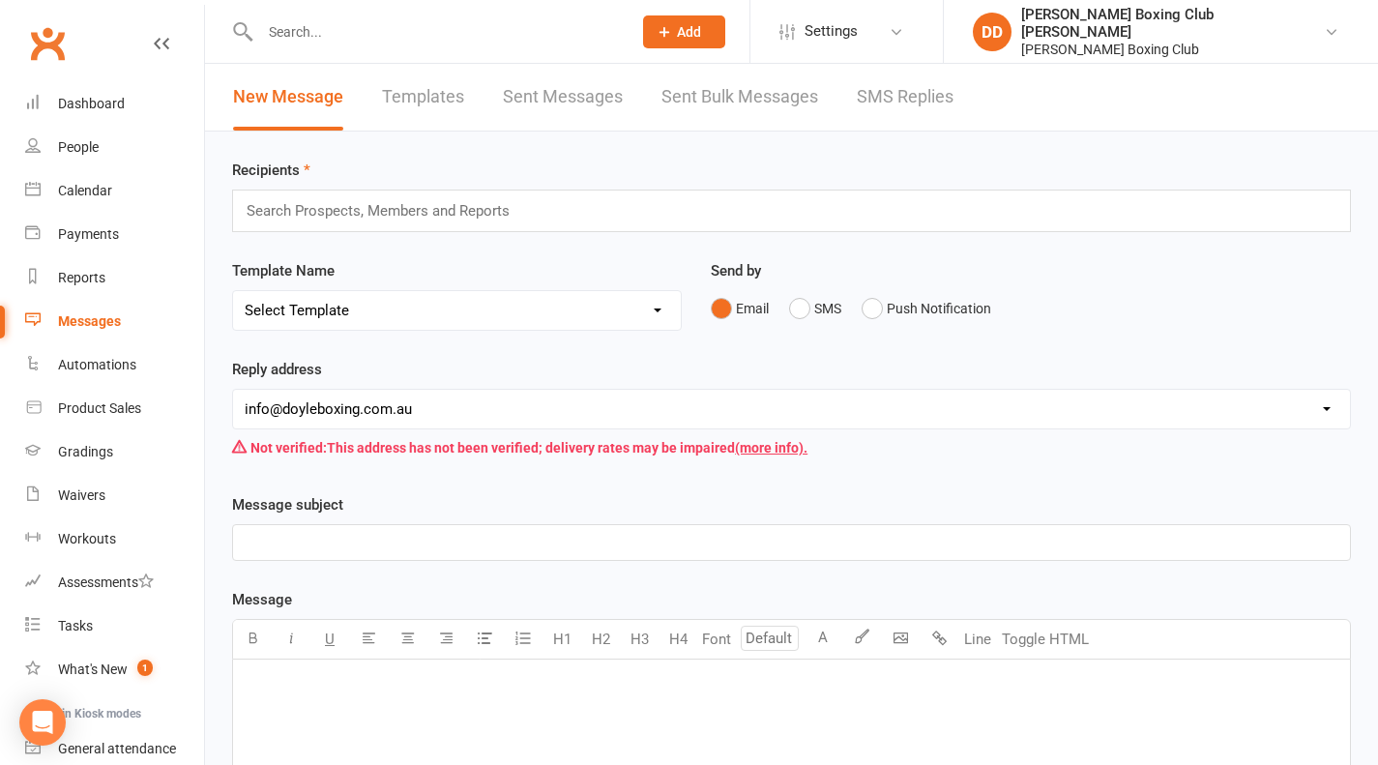
click at [307, 32] on input "text" at bounding box center [436, 31] width 364 height 27
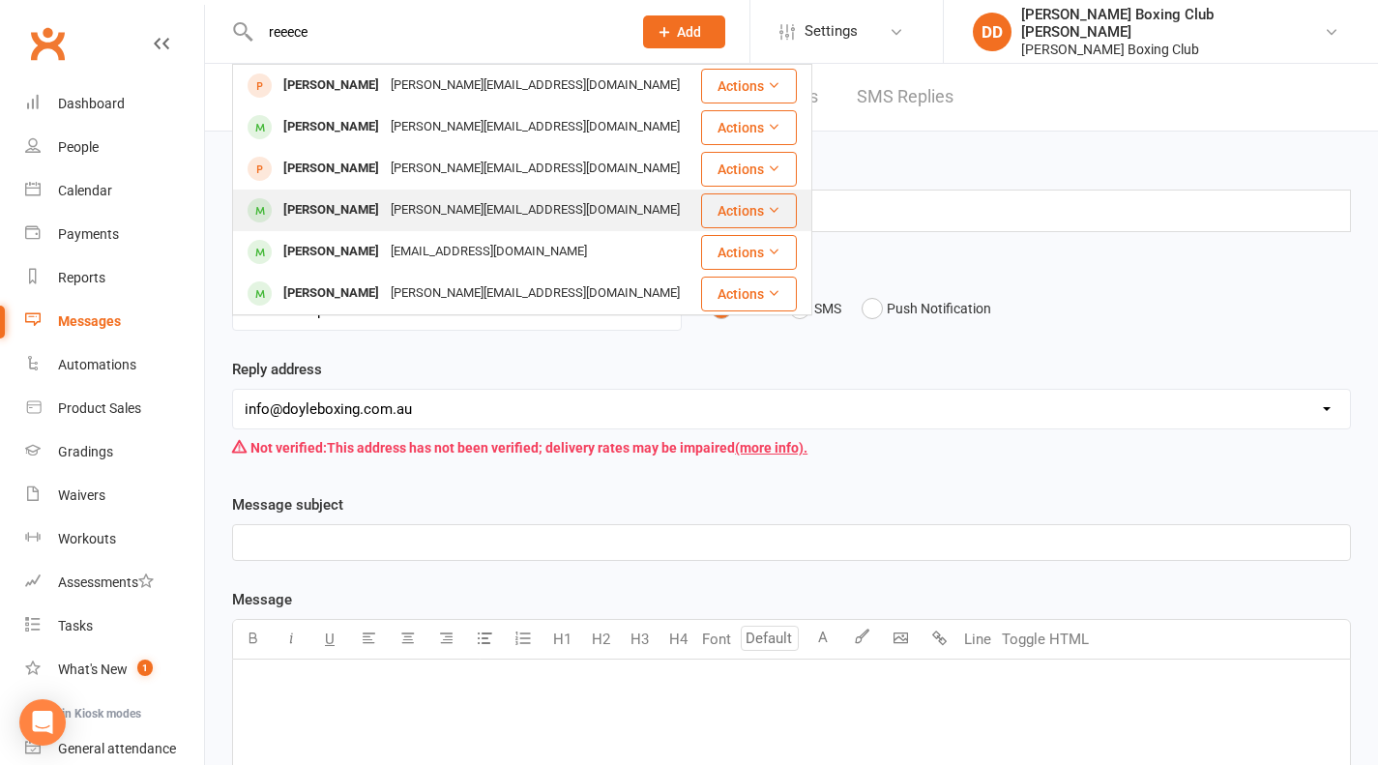
type input "reeece"
click at [728, 207] on button "Actions" at bounding box center [749, 210] width 96 height 35
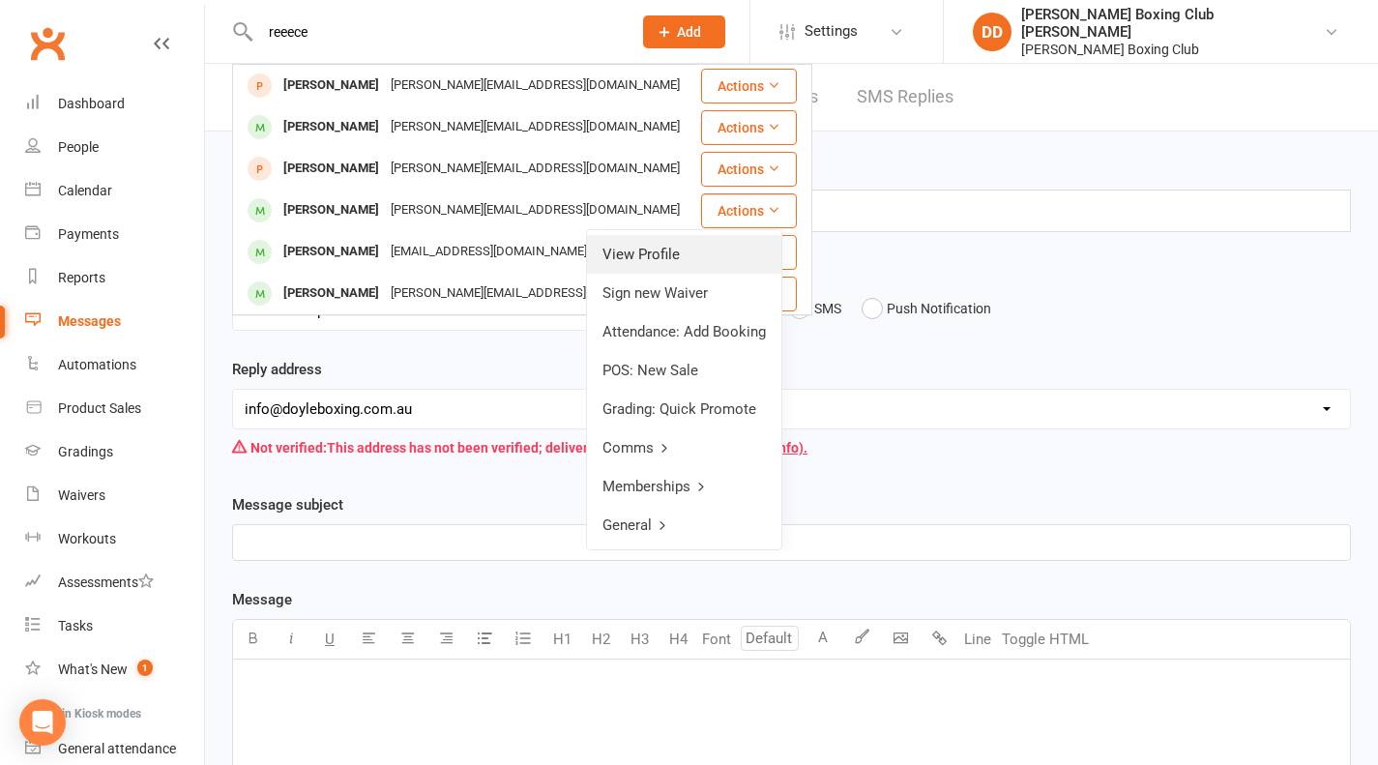
click at [687, 248] on link "View Profile" at bounding box center [684, 254] width 194 height 39
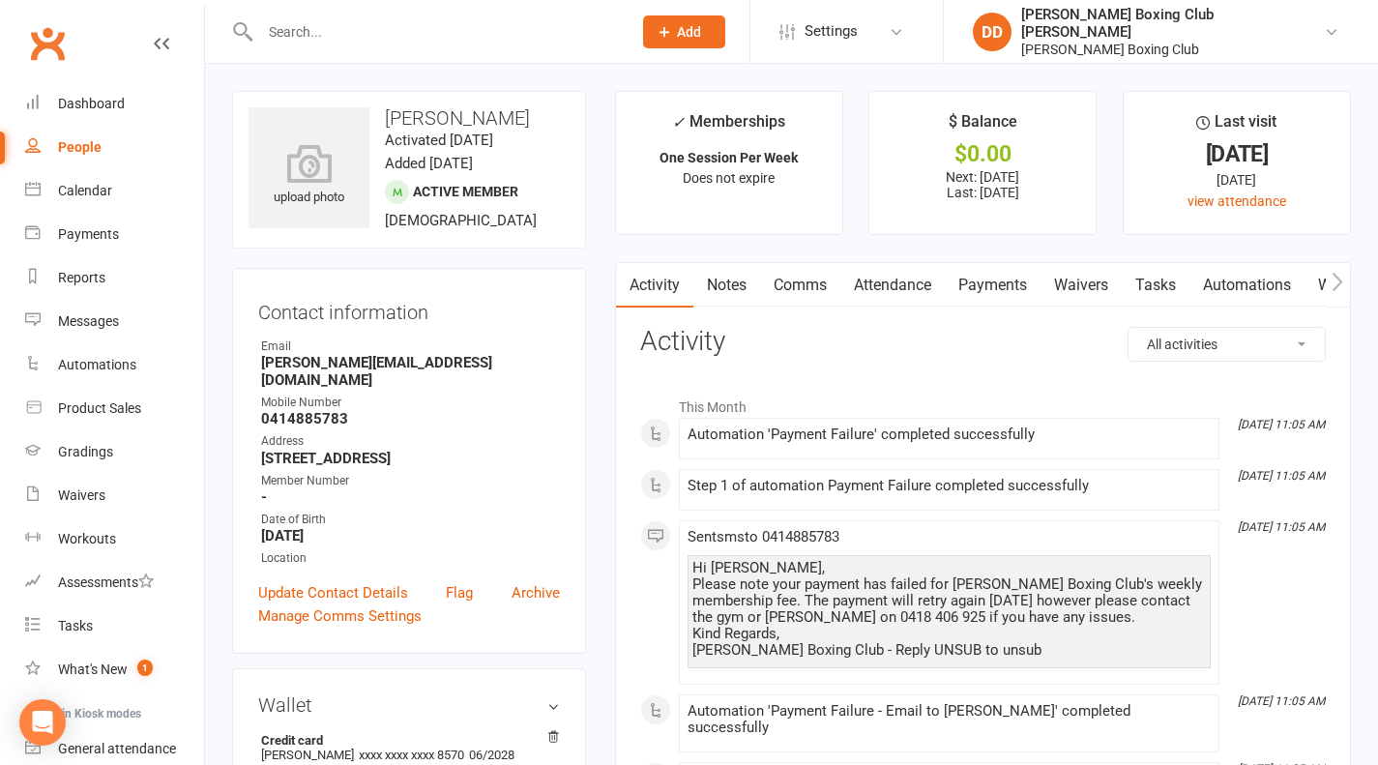
click at [1006, 277] on link "Payments" at bounding box center [993, 285] width 96 height 44
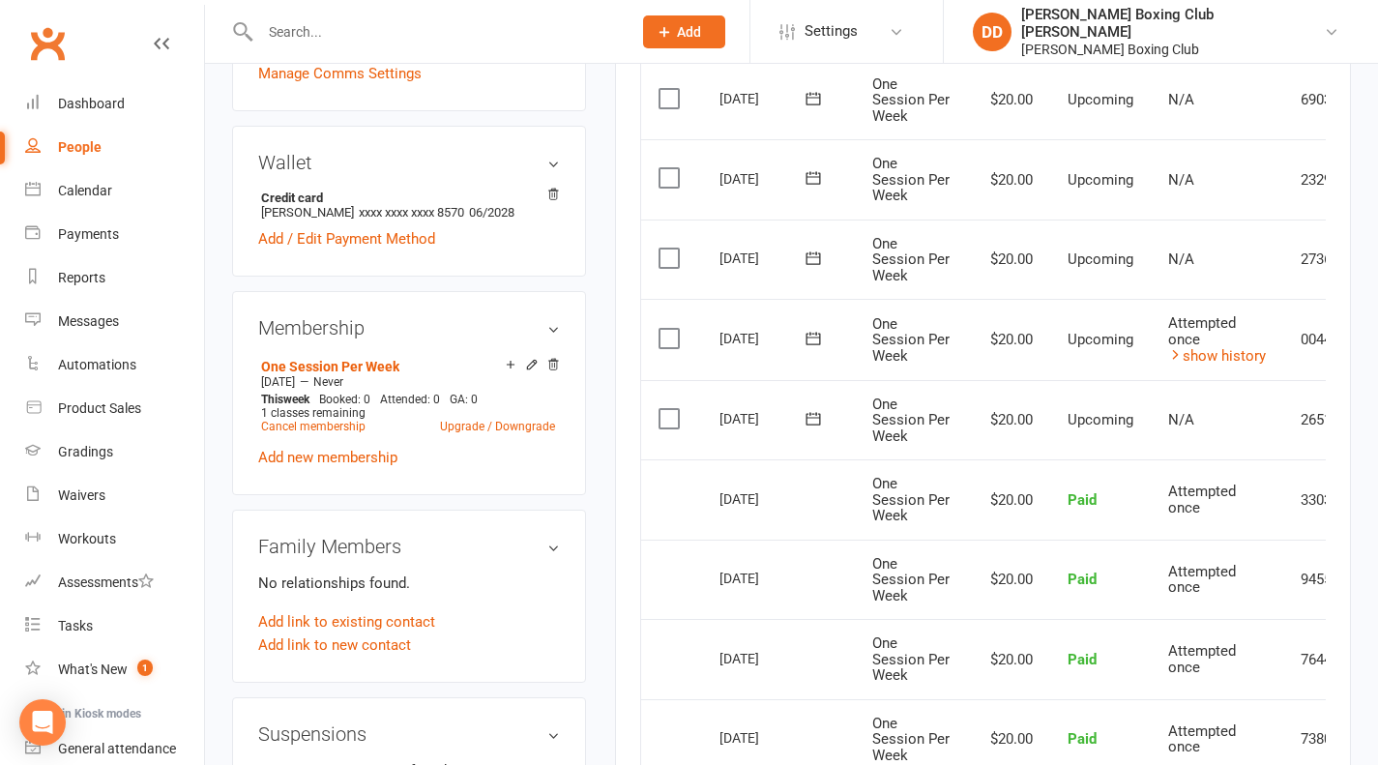
scroll to position [580, 0]
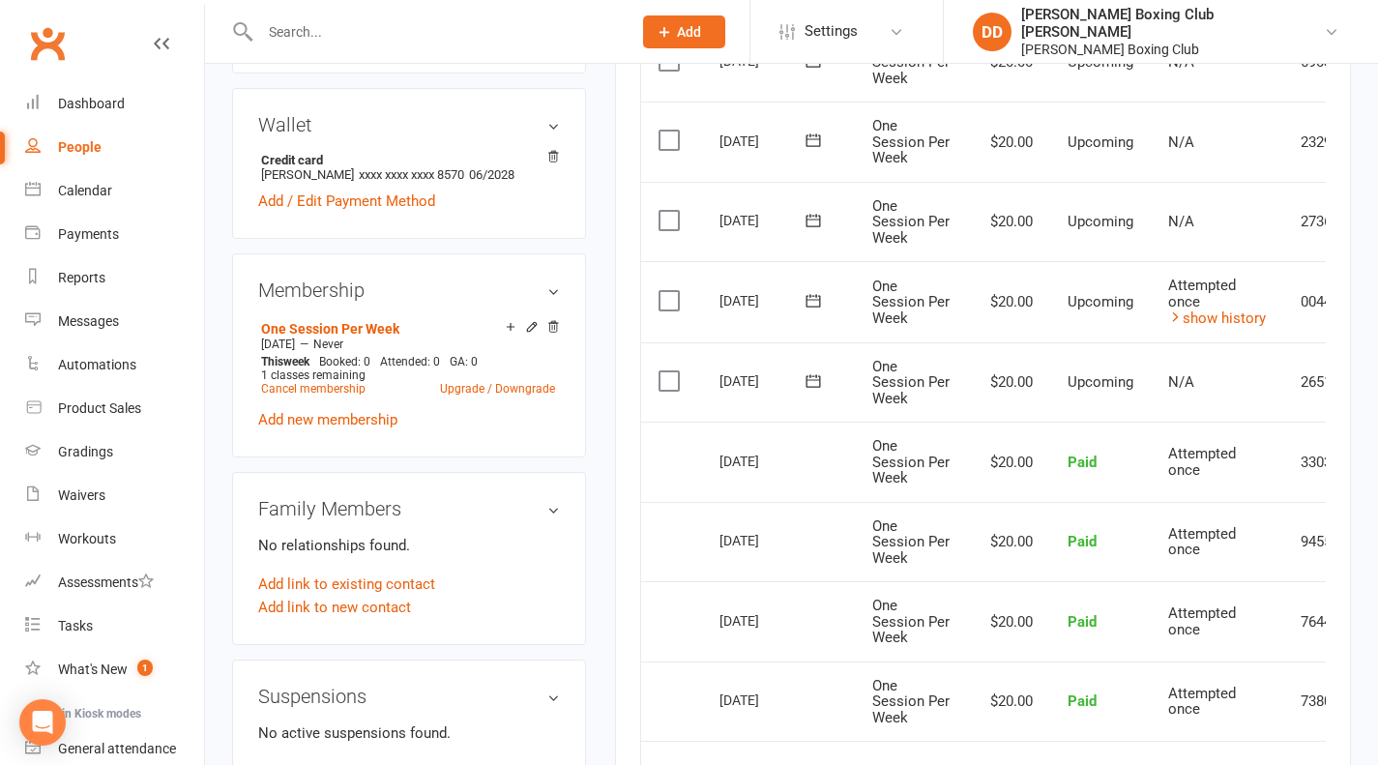
click at [1313, 383] on td "2651339" at bounding box center [1328, 382] width 90 height 80
click at [808, 384] on icon at bounding box center [813, 380] width 19 height 19
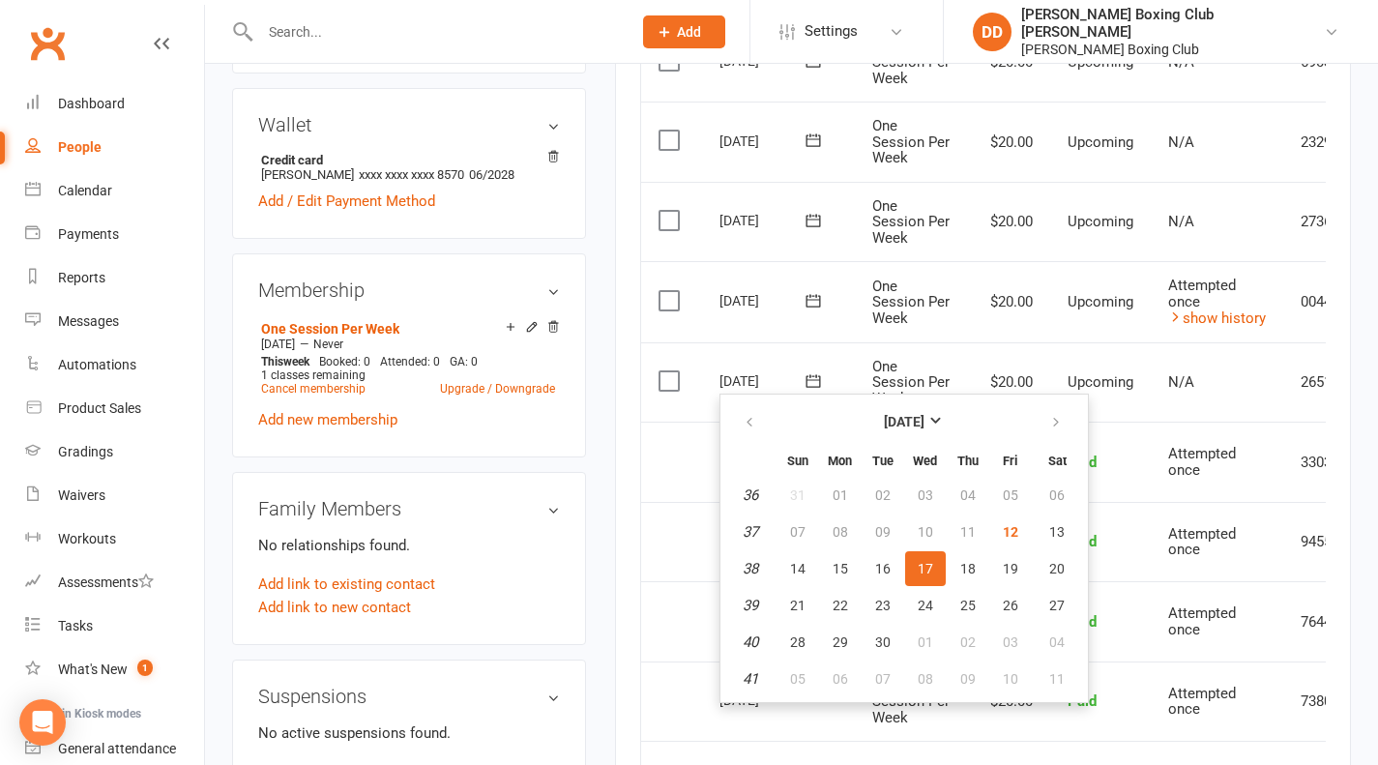
click at [1004, 350] on td "$20.00" at bounding box center [1008, 382] width 83 height 80
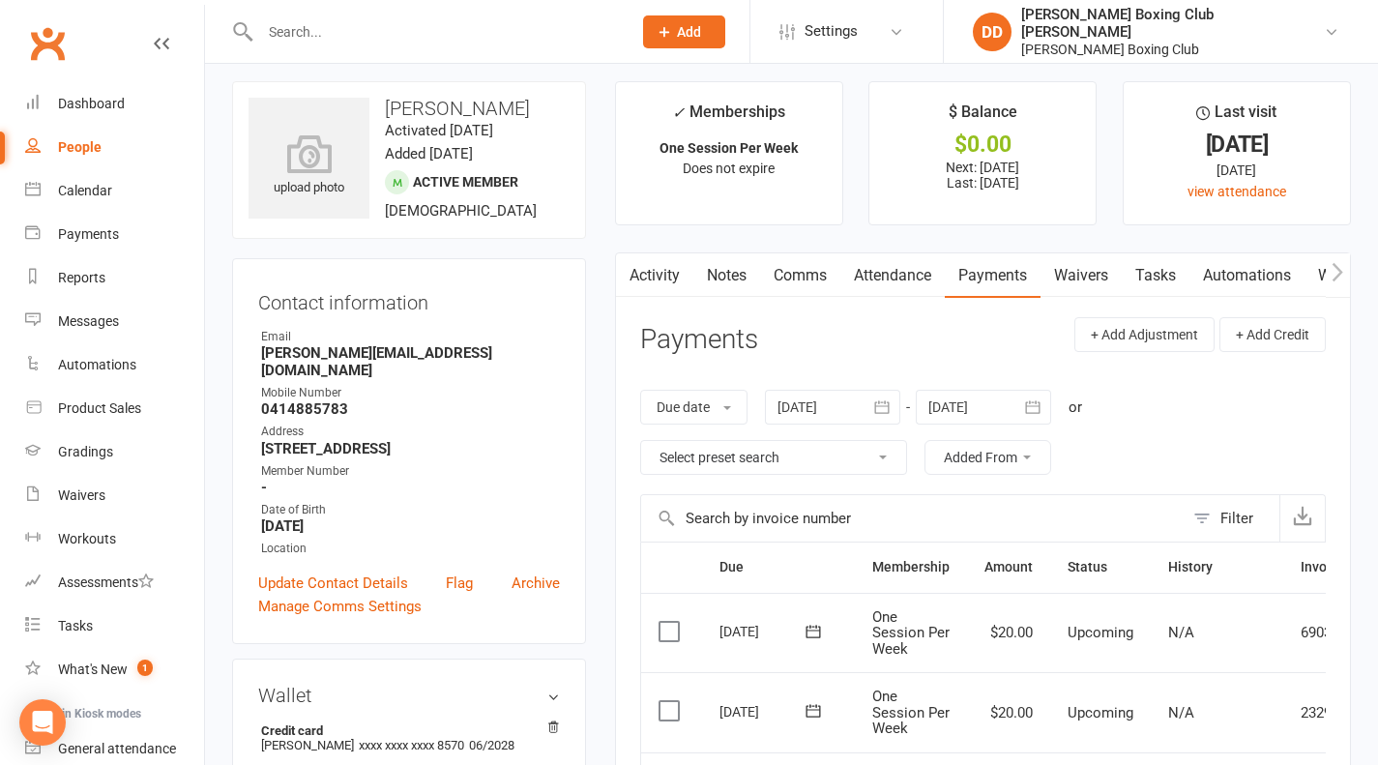
scroll to position [0, 0]
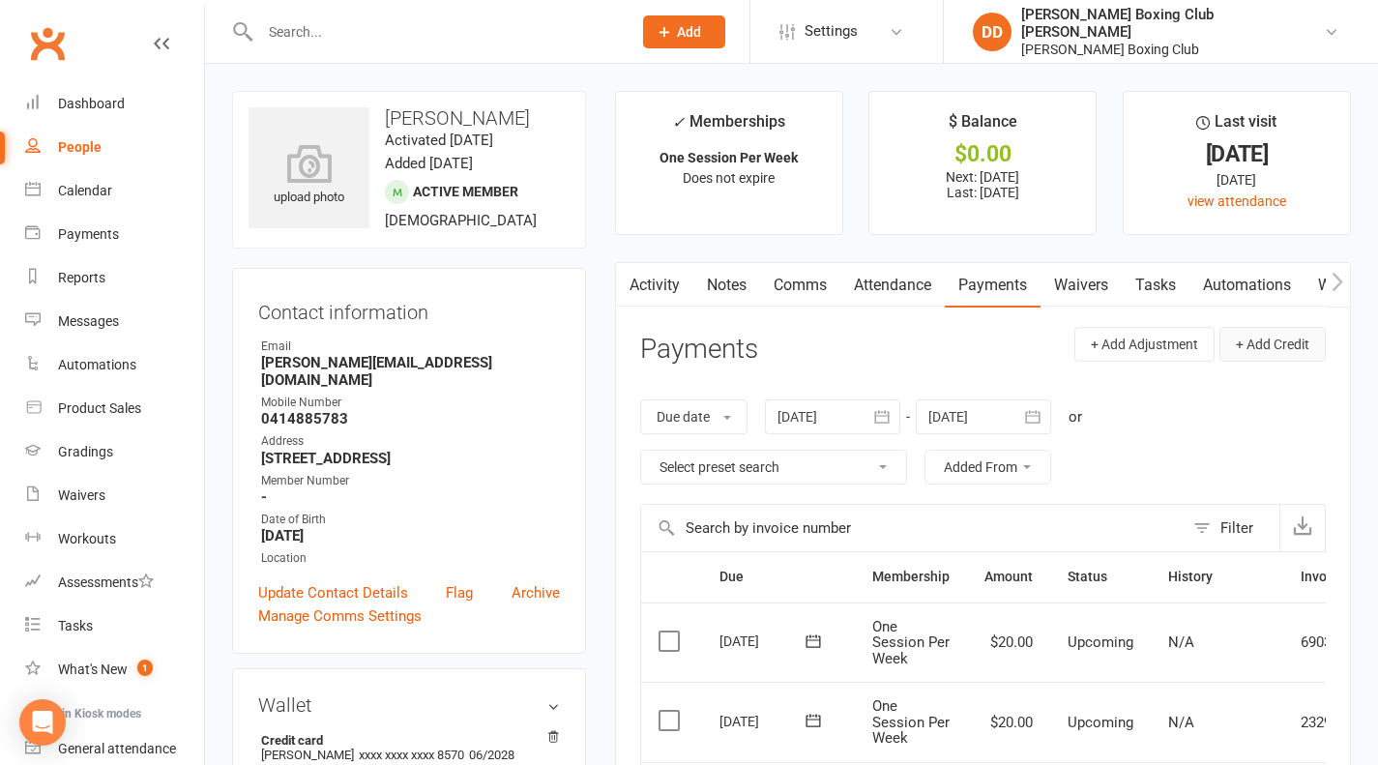
click at [1263, 344] on button "+ Add Credit" at bounding box center [1272, 344] width 106 height 35
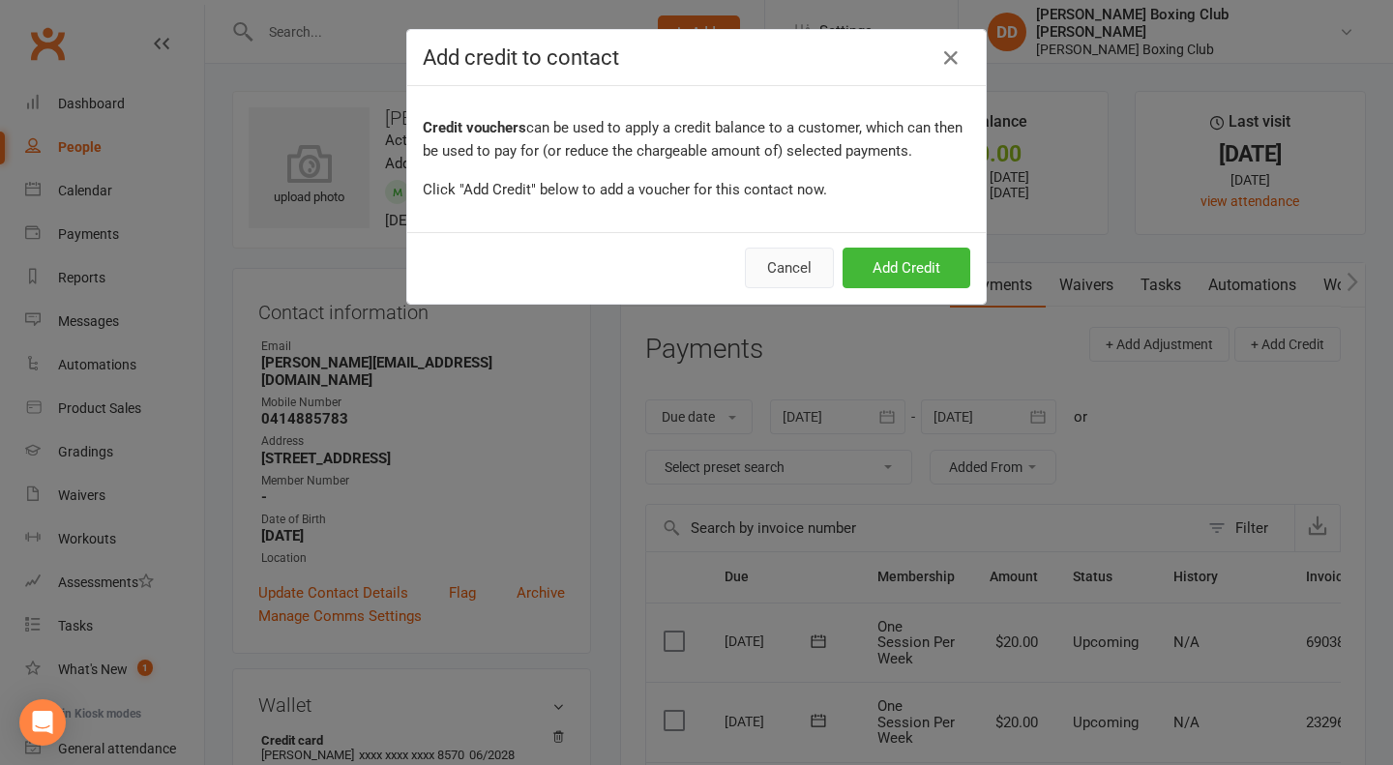
click at [777, 278] on button "Cancel" at bounding box center [789, 268] width 89 height 41
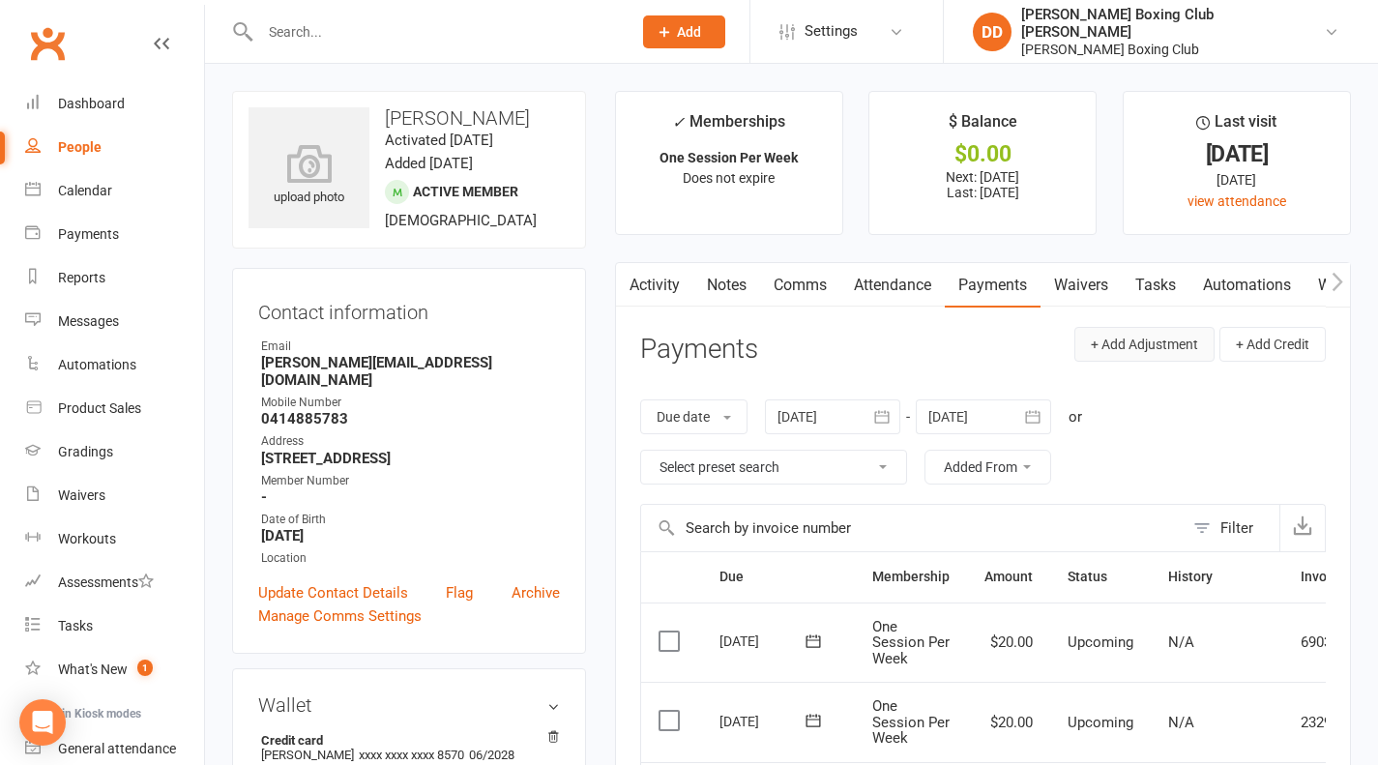
click at [1160, 345] on button "+ Add Adjustment" at bounding box center [1144, 344] width 140 height 35
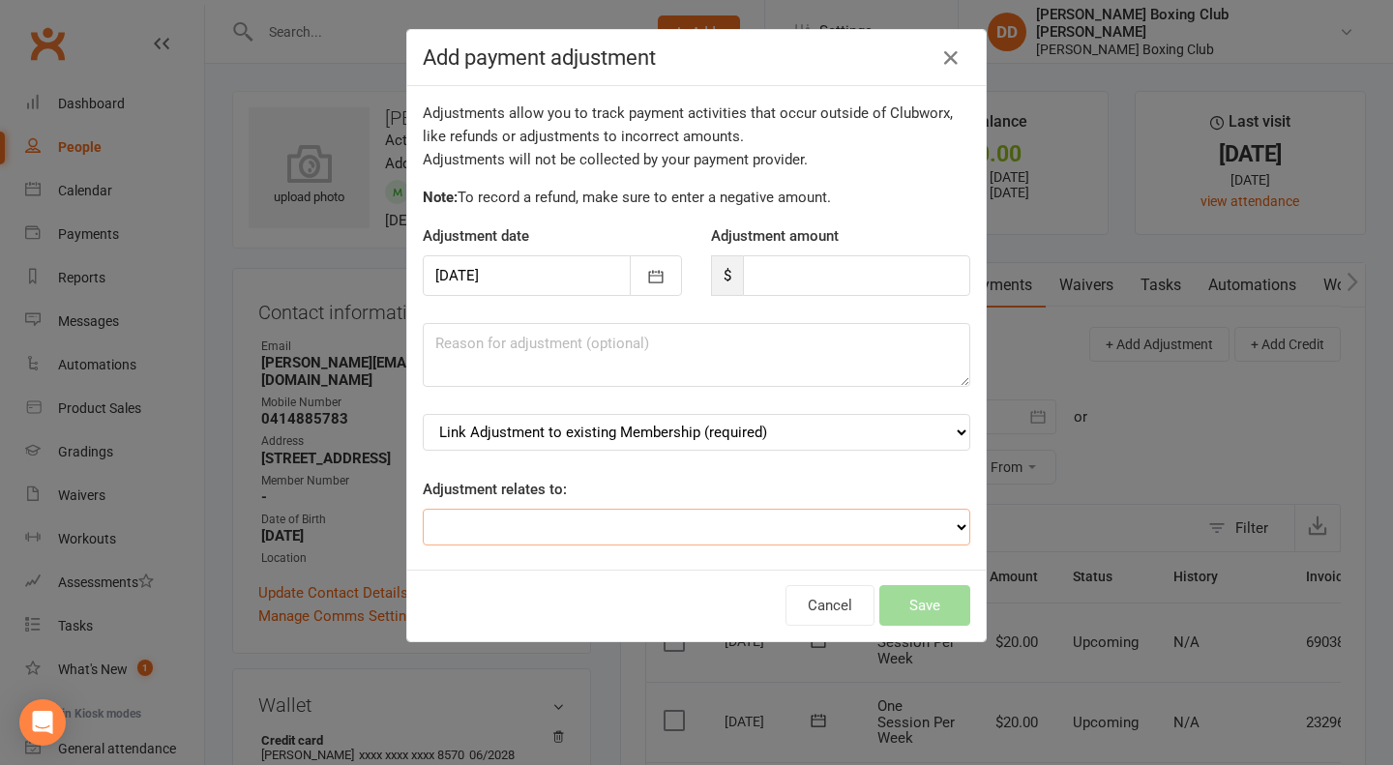
click at [933, 525] on select "Adjustment for an Autopayment Cash adjustment POS Sale adjustment Other adjustm…" at bounding box center [696, 527] width 547 height 37
click at [1123, 475] on div "Add payment adjustment Adjustments allow you to track payment activities that o…" at bounding box center [696, 382] width 1393 height 765
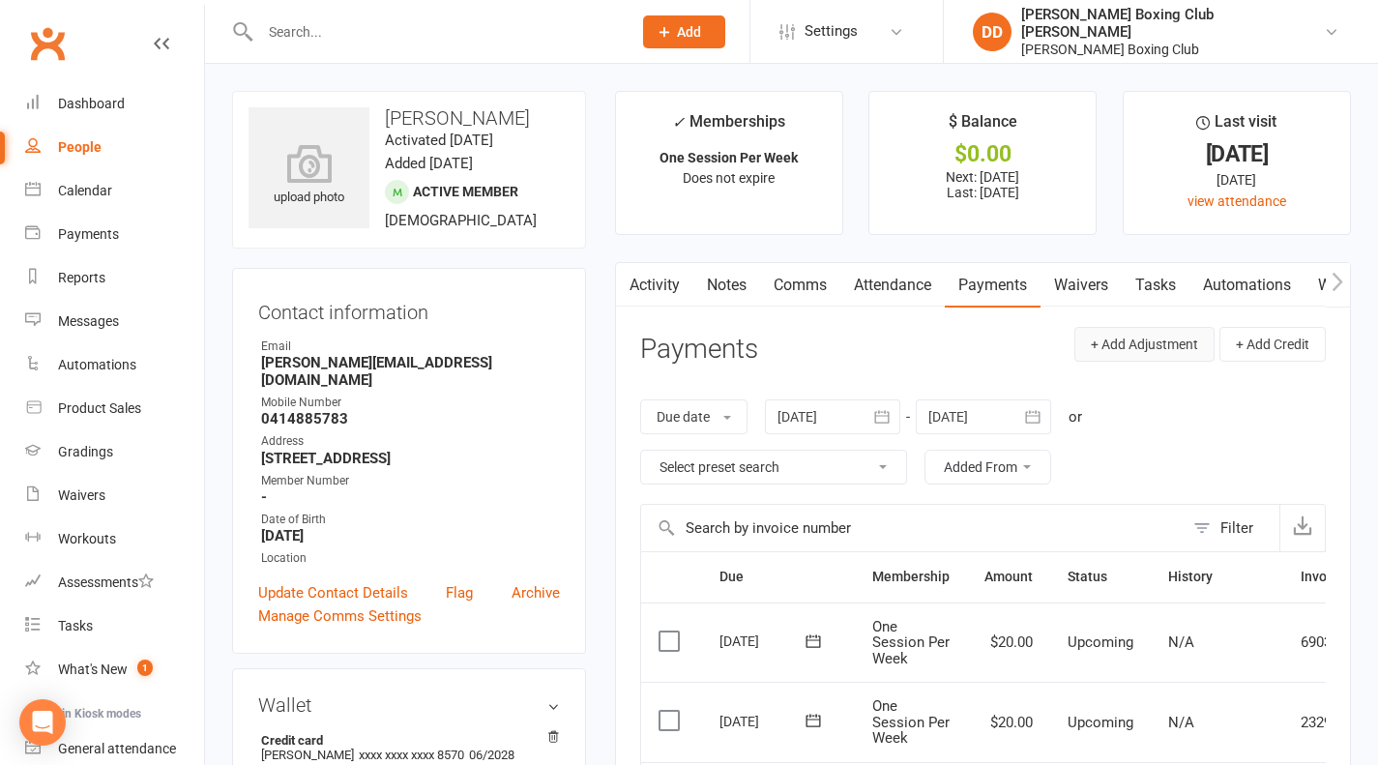
click at [1152, 350] on button "+ Add Adjustment" at bounding box center [1144, 344] width 140 height 35
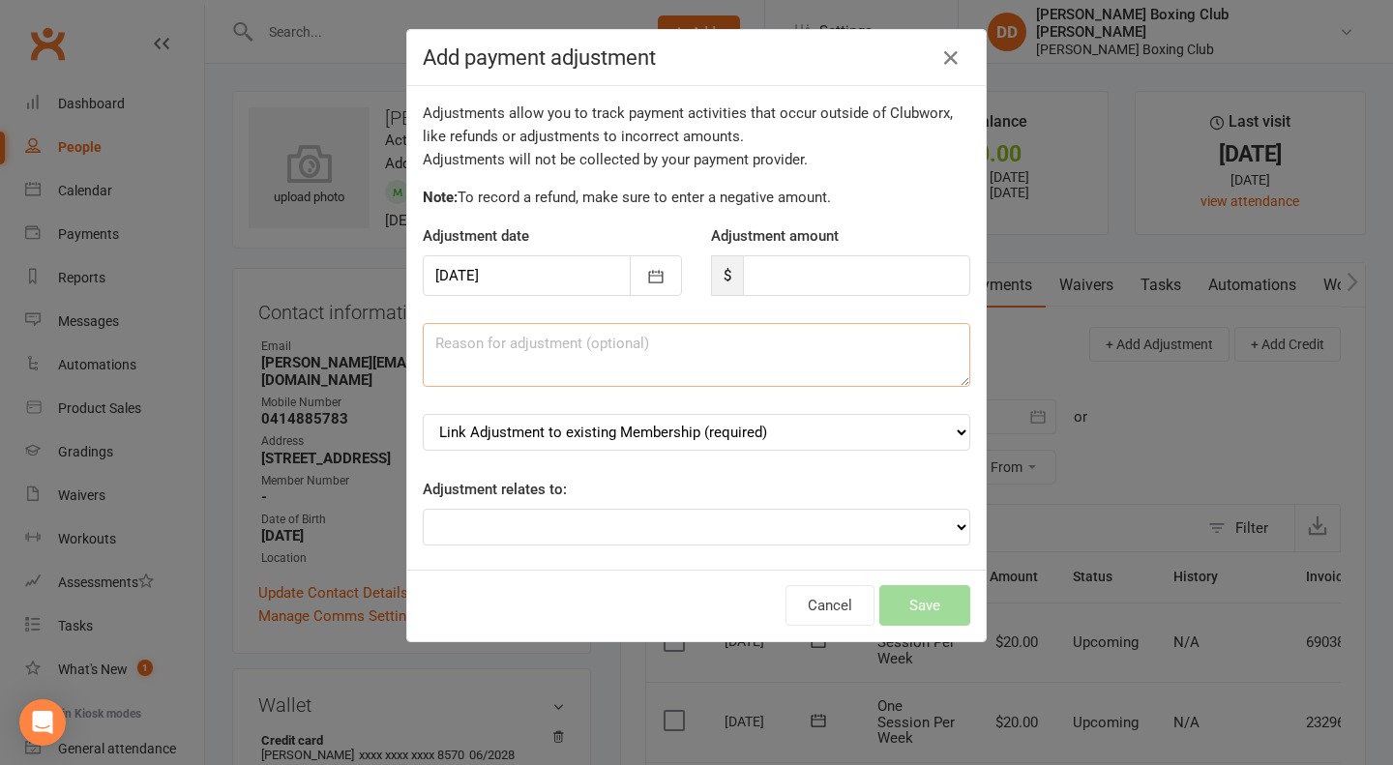
click at [793, 360] on textarea at bounding box center [696, 355] width 547 height 64
click at [933, 430] on select "Link Adjustment to existing Membership (required) One Session Per Week (starts:…" at bounding box center [696, 432] width 547 height 37
click at [423, 414] on select "Link Adjustment to existing Membership (required) One Session Per Week (starts:…" at bounding box center [696, 432] width 547 height 37
click at [935, 527] on select "Adjustment for an Autopayment Cash adjustment POS Sale adjustment Other adjustm…" at bounding box center [696, 527] width 547 height 37
click at [1176, 437] on div "Add payment adjustment Adjustments allow you to track payment activities that o…" at bounding box center [696, 382] width 1393 height 765
